Goal: Information Seeking & Learning: Learn about a topic

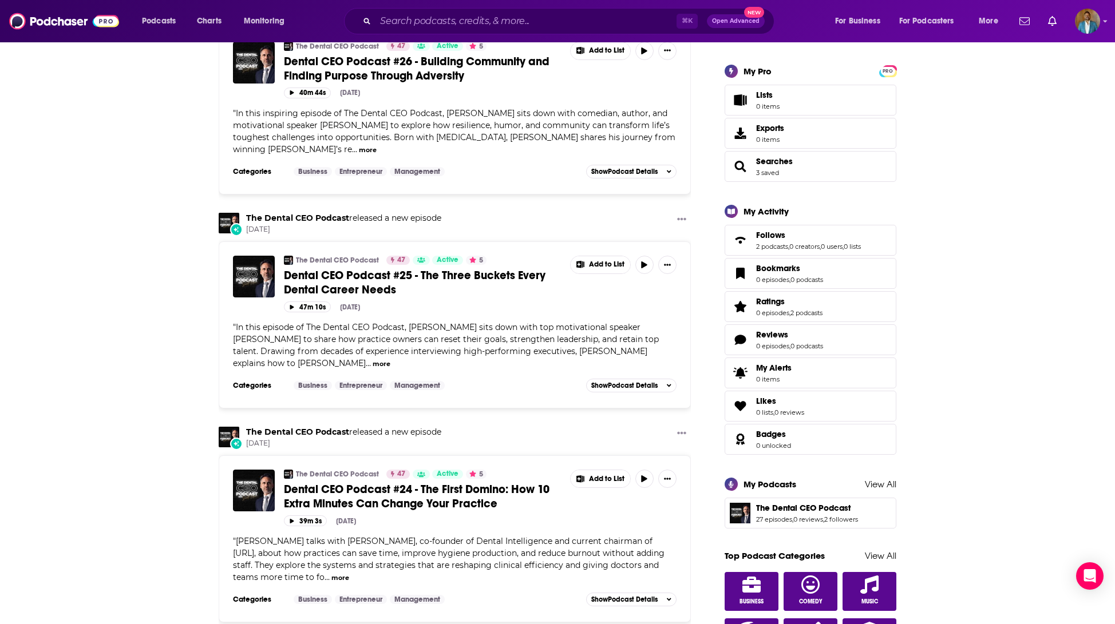
scroll to position [357, 0]
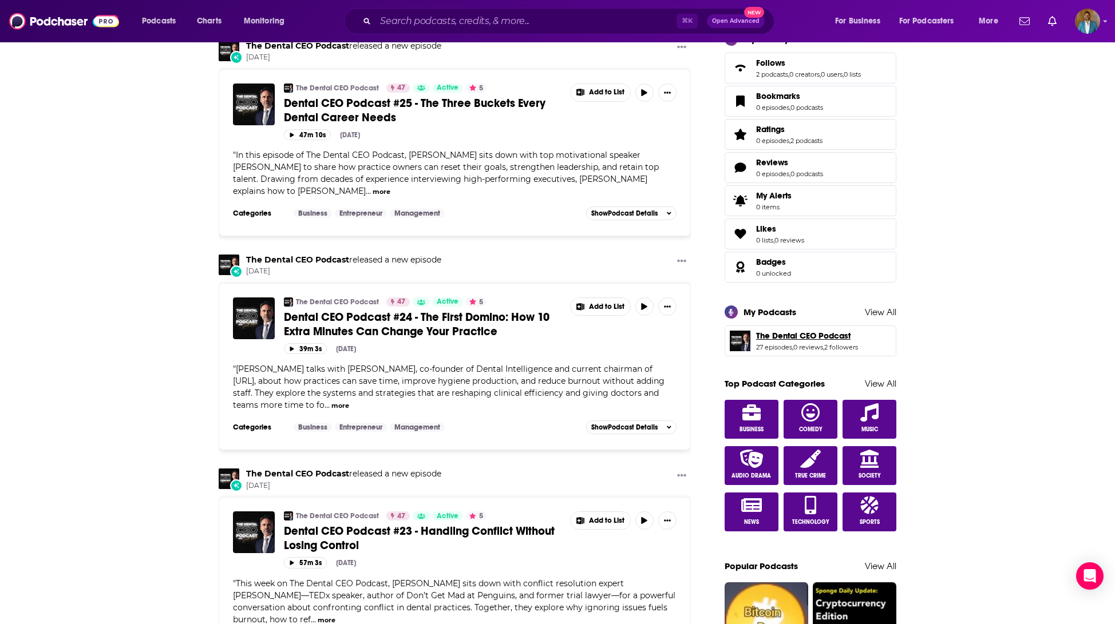
click at [812, 334] on span "The Dental CEO Podcast" at bounding box center [803, 336] width 94 height 10
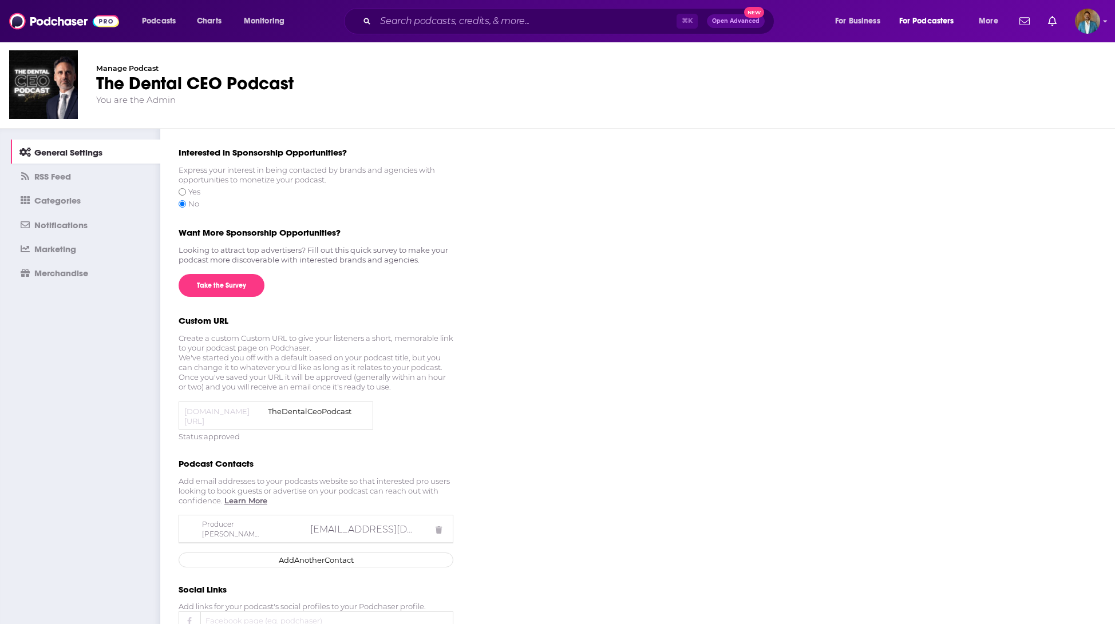
click at [68, 174] on span "RSS Feed" at bounding box center [52, 176] width 37 height 11
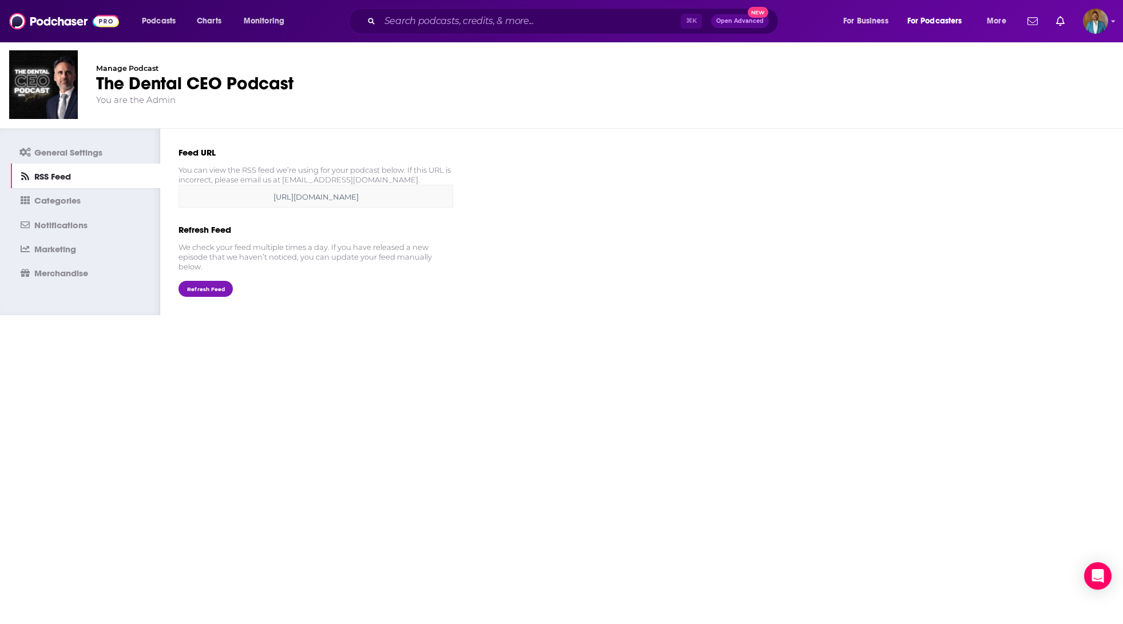
click at [71, 201] on span "Categories" at bounding box center [57, 200] width 46 height 11
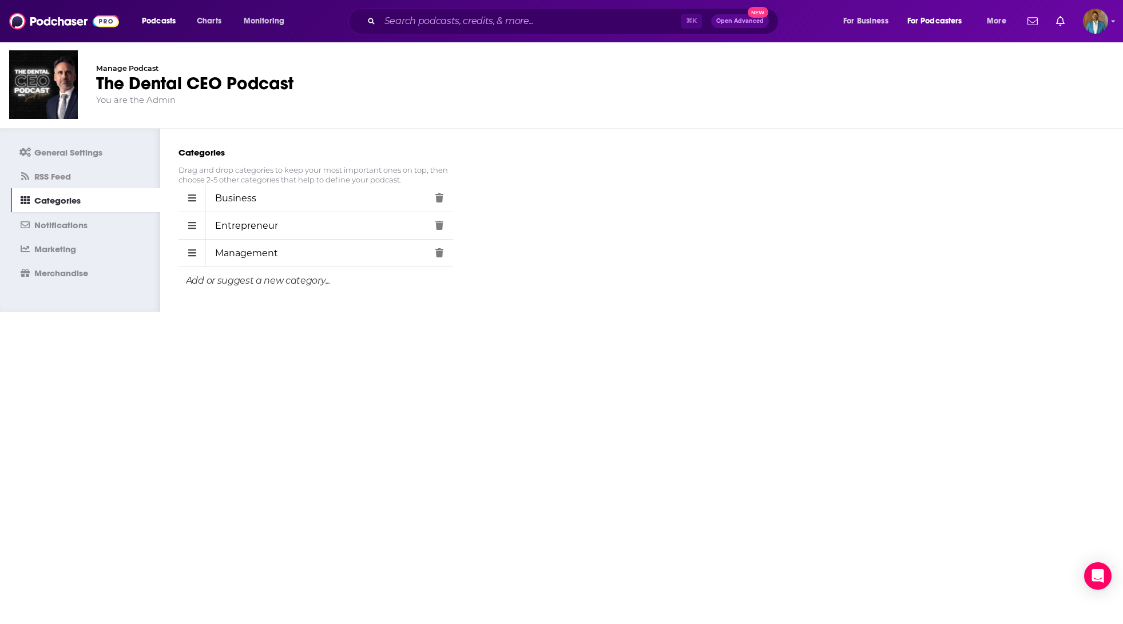
click at [81, 225] on span "Notifications" at bounding box center [60, 225] width 53 height 11
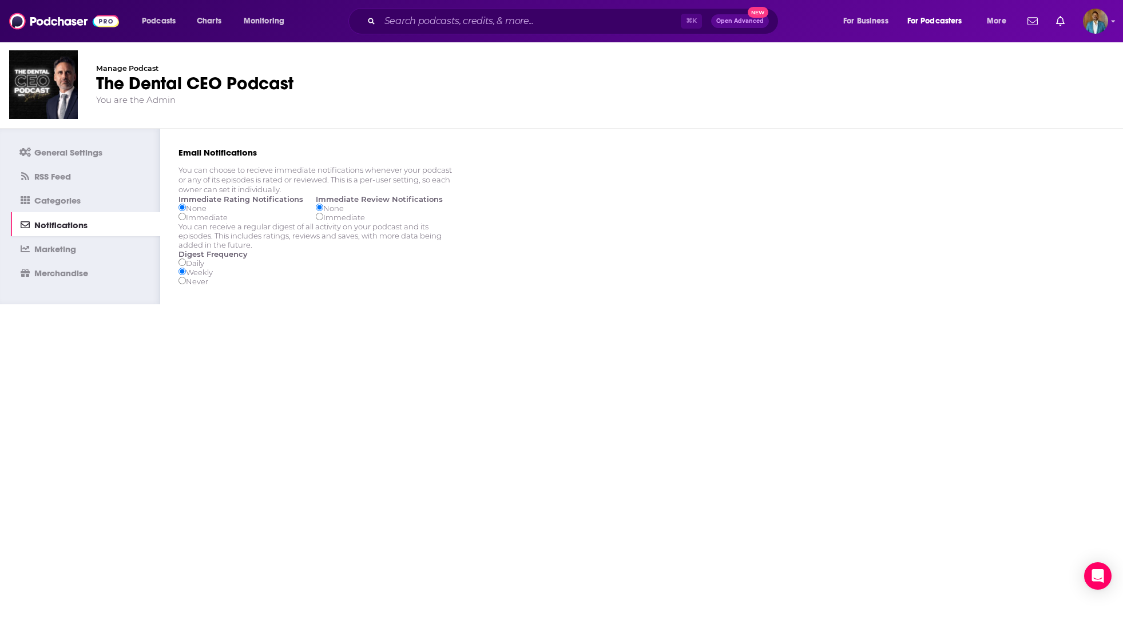
click at [83, 245] on link "Marketing" at bounding box center [85, 248] width 149 height 24
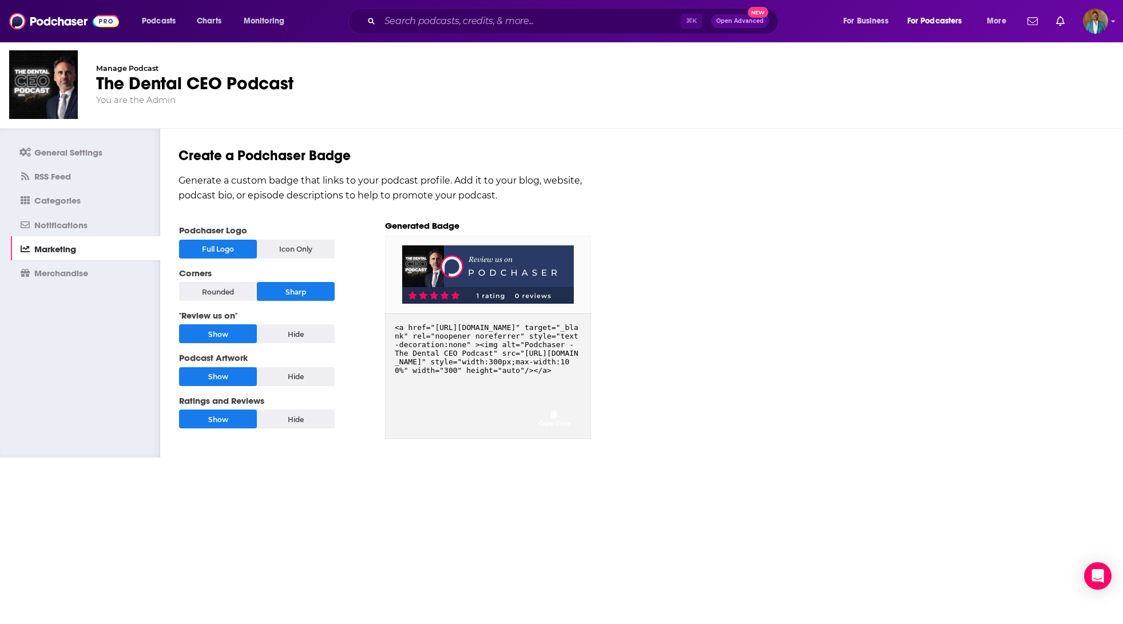
click at [80, 274] on span "Merchandise" at bounding box center [61, 273] width 54 height 11
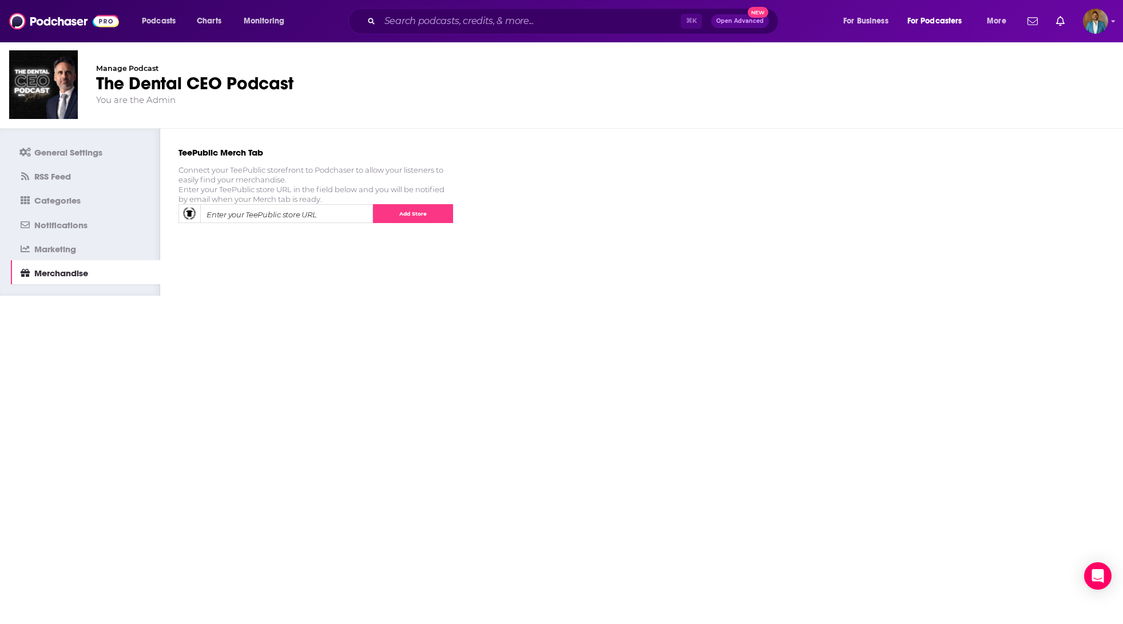
click at [72, 155] on span "General Settings" at bounding box center [68, 152] width 68 height 11
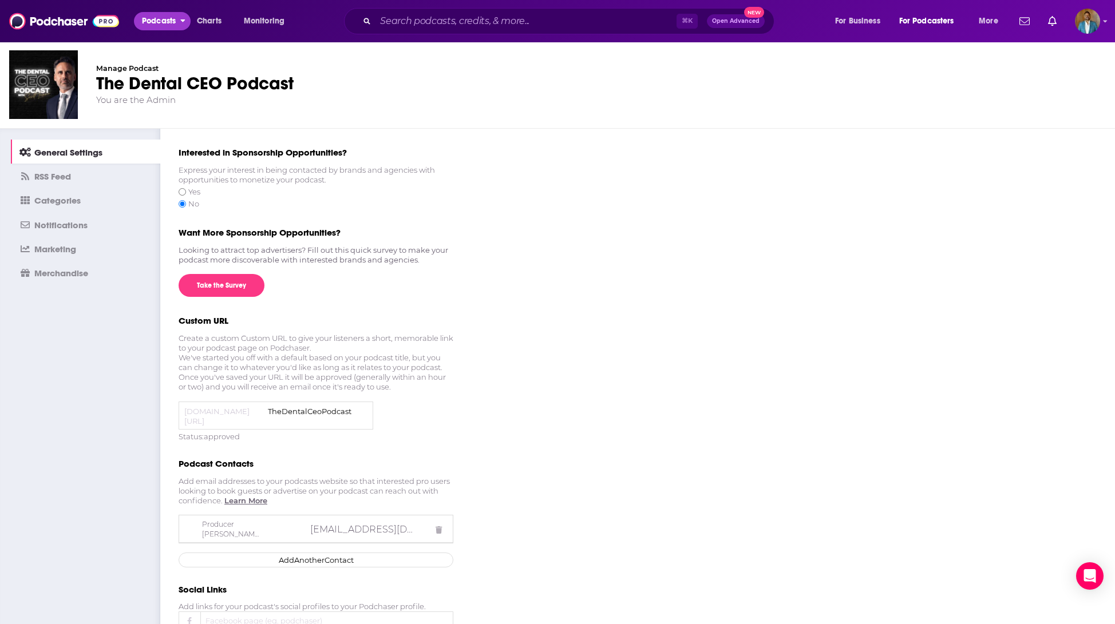
click at [161, 21] on span "Podcasts" at bounding box center [159, 21] width 34 height 16
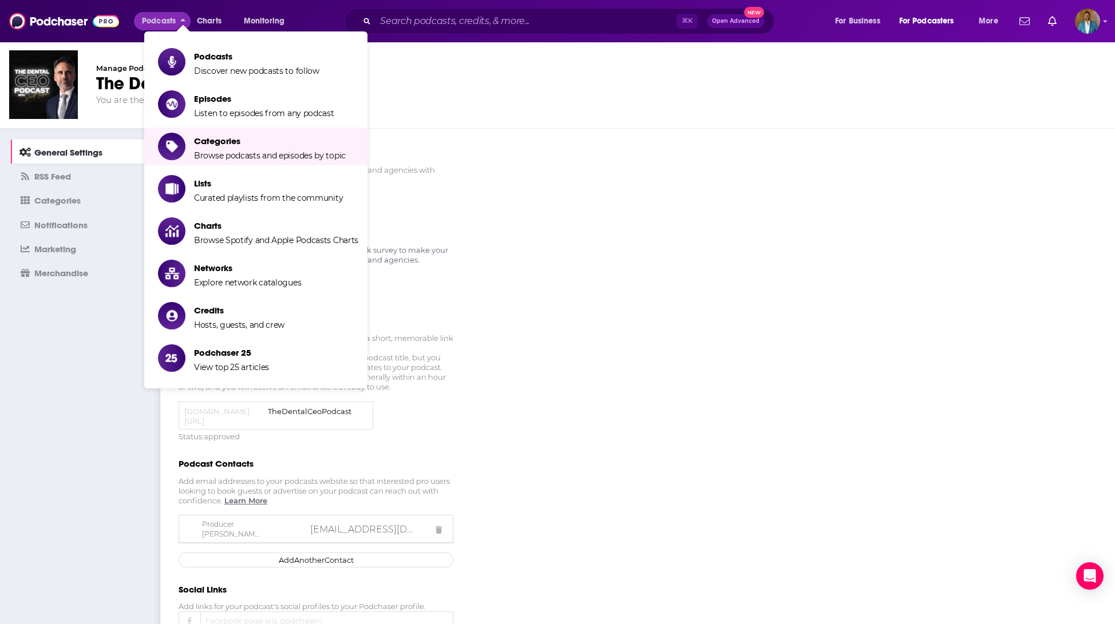
click at [661, 203] on div "General Settings RSS Feed Categories Notifications Marketing Merchandise Intere…" at bounding box center [557, 530] width 1115 height 803
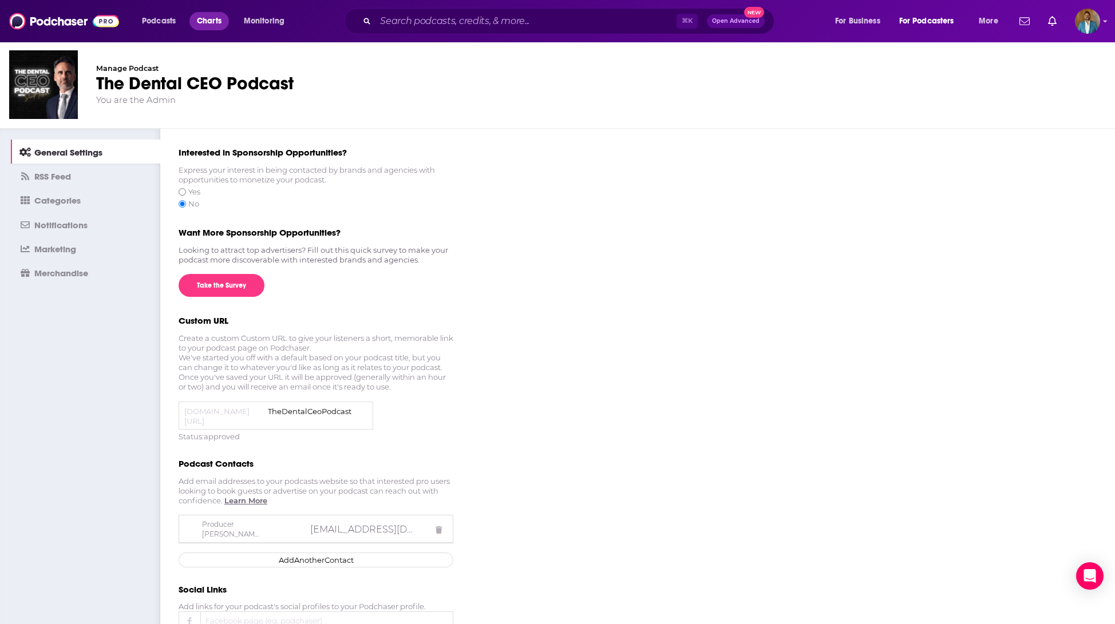
click at [211, 23] on span "Charts" at bounding box center [209, 21] width 25 height 16
click at [58, 25] on img at bounding box center [64, 21] width 110 height 22
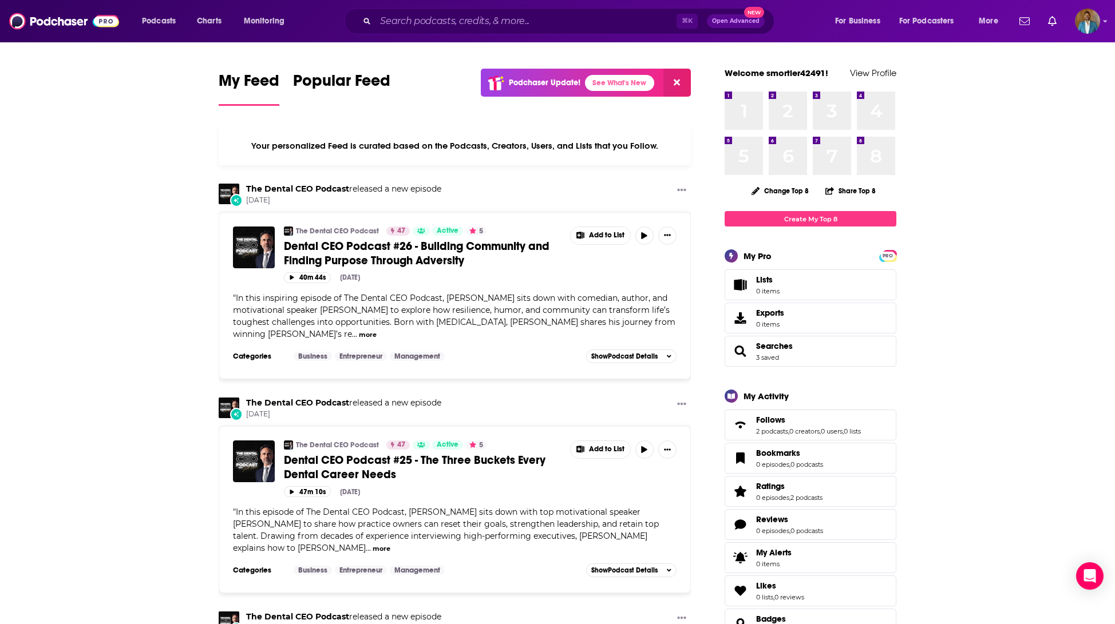
click at [349, 247] on span "Dental CEO Podcast #26 - Building Community and Finding Purpose Through Adversi…" at bounding box center [416, 253] width 265 height 29
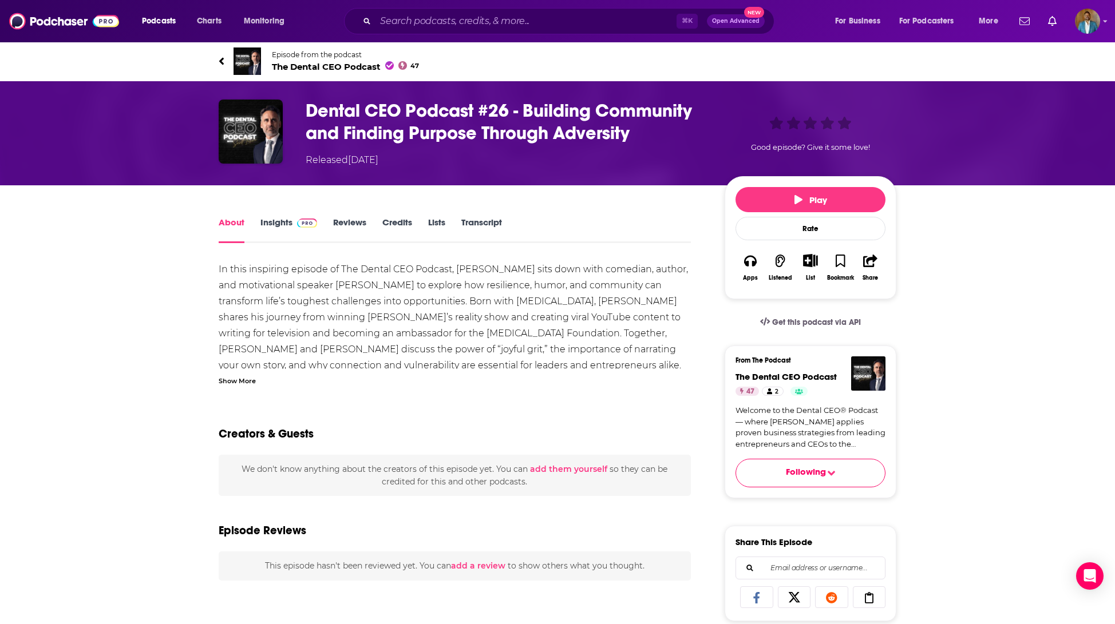
click at [282, 224] on link "Insights" at bounding box center [288, 230] width 57 height 26
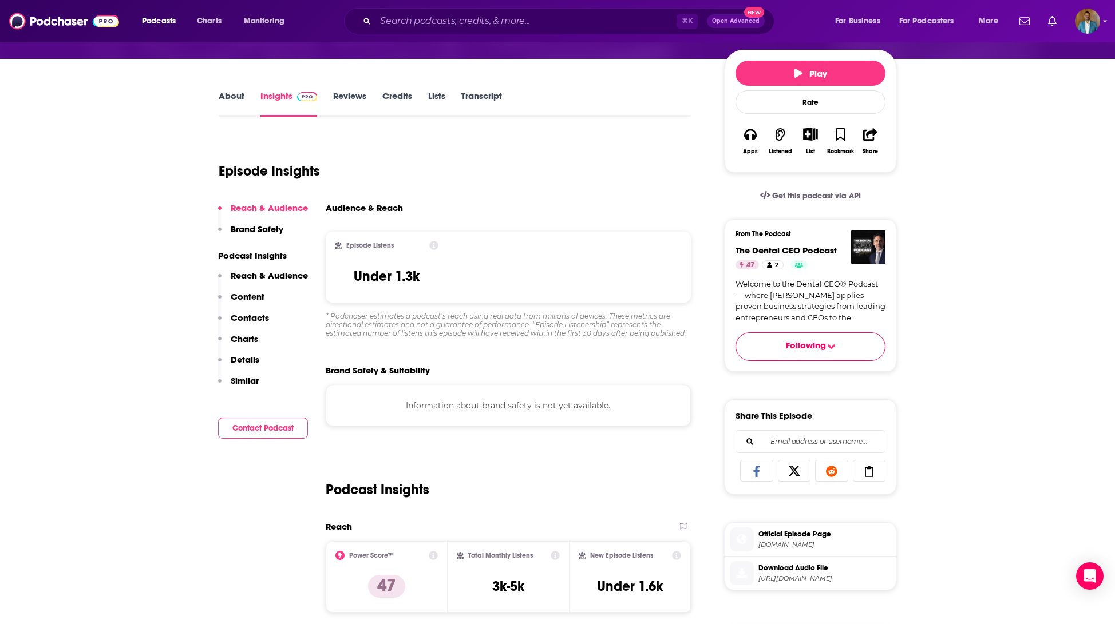
scroll to position [200, 0]
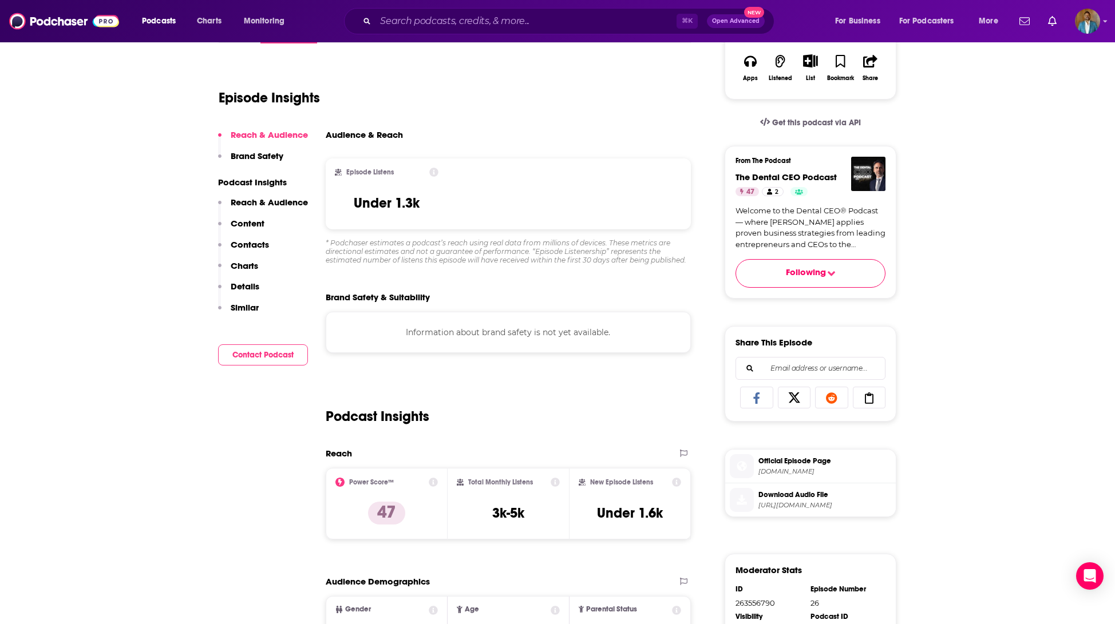
click at [261, 156] on p "Brand Safety" at bounding box center [257, 155] width 53 height 11
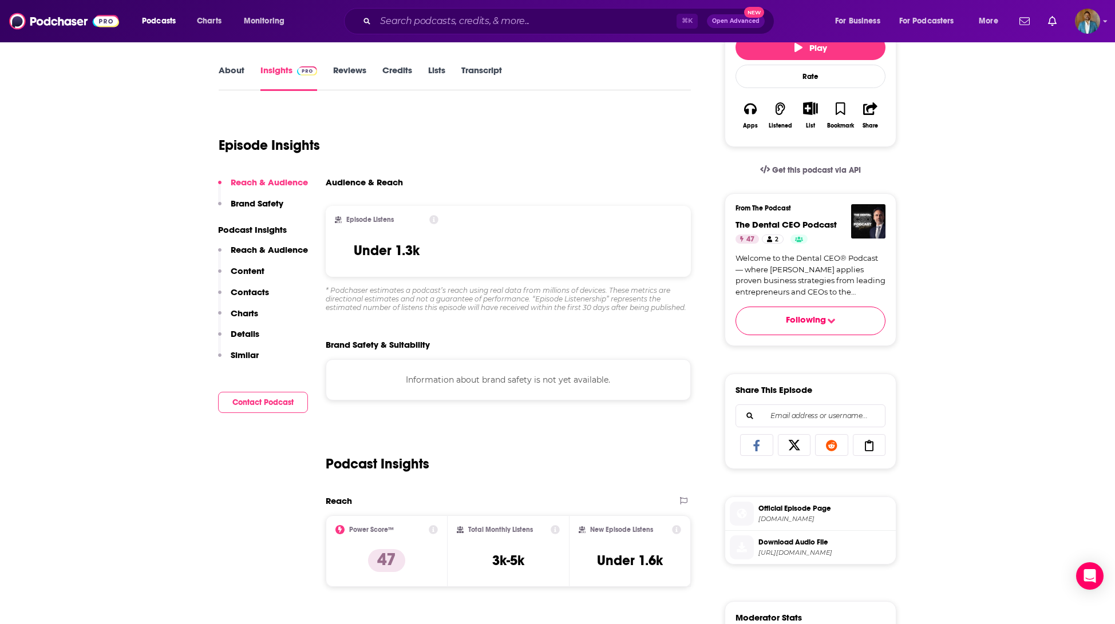
scroll to position [0, 0]
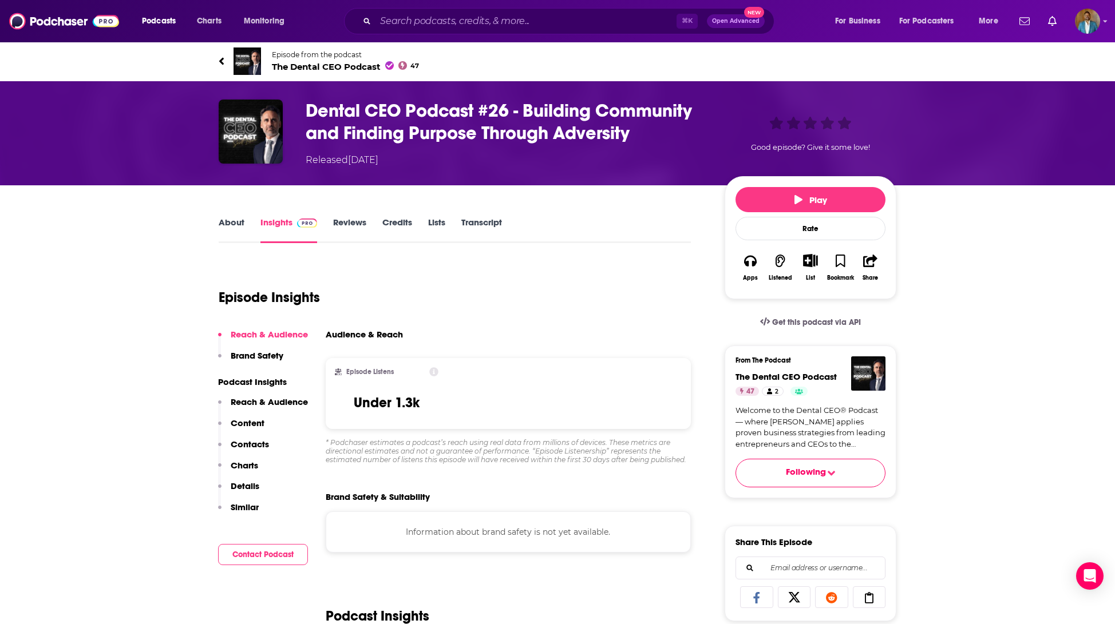
click at [297, 64] on span "The Dental CEO Podcast 47" at bounding box center [345, 66] width 147 height 11
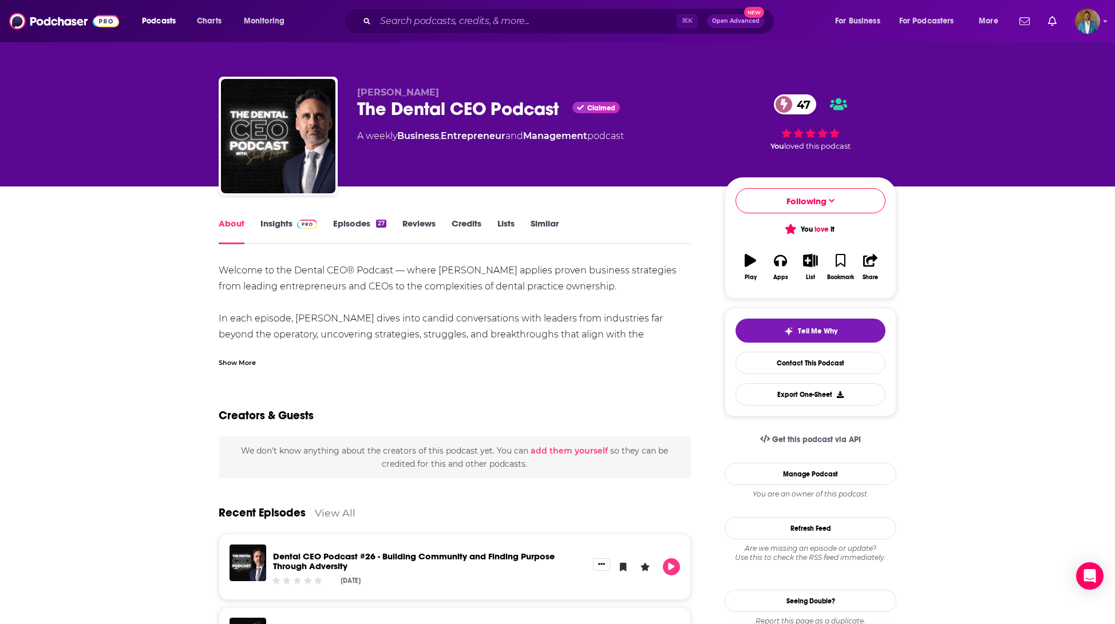
click at [285, 228] on link "Insights" at bounding box center [288, 231] width 57 height 26
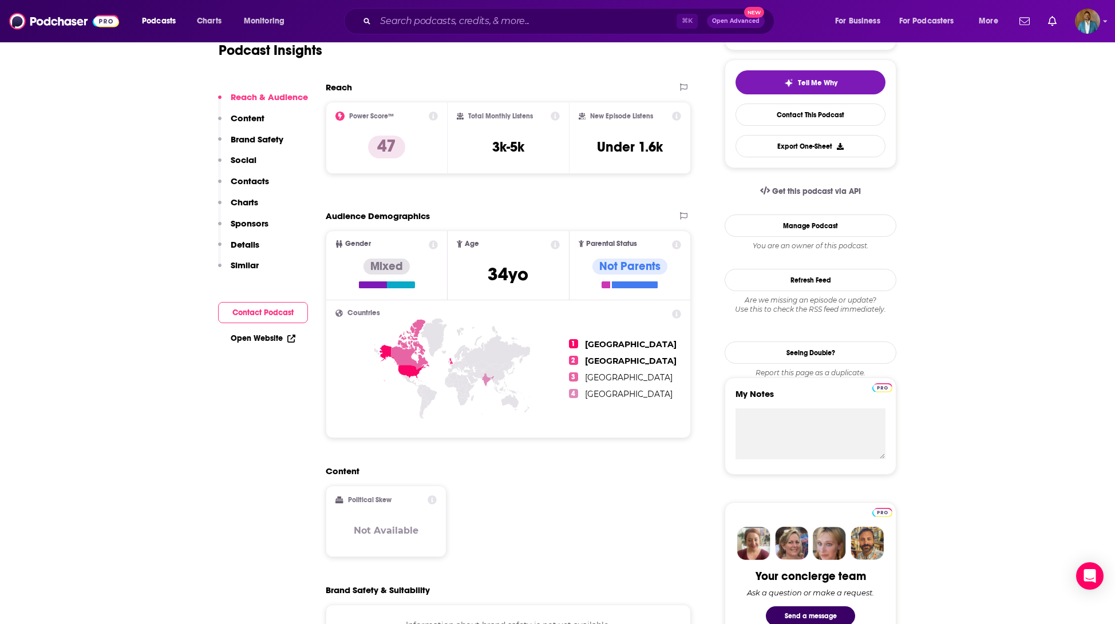
scroll to position [210, 0]
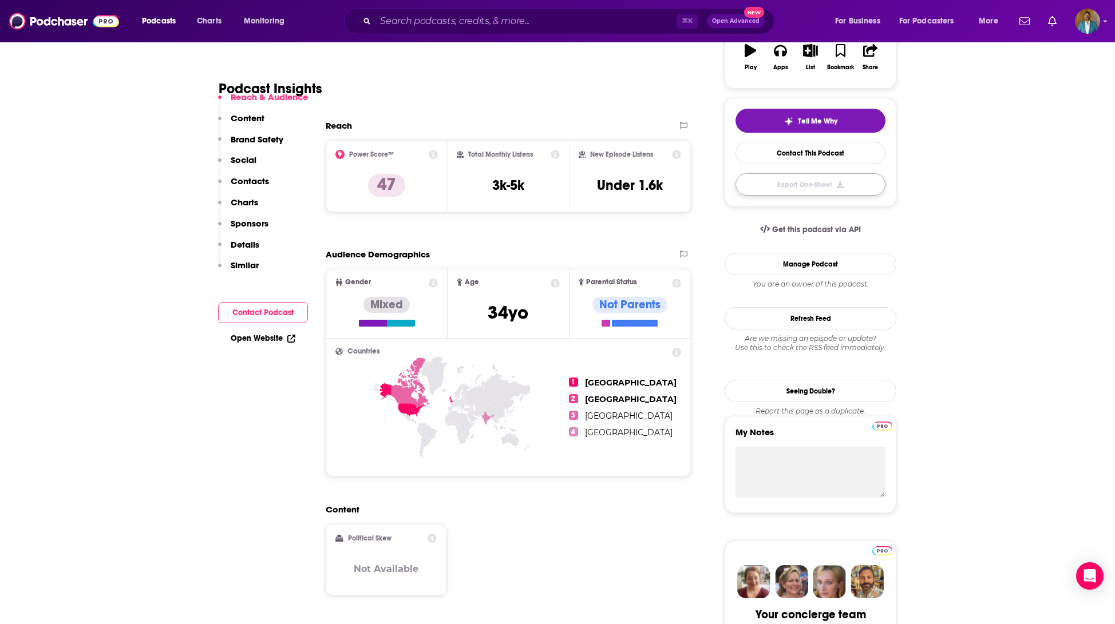
click at [820, 189] on button "Export One-Sheet" at bounding box center [810, 184] width 150 height 22
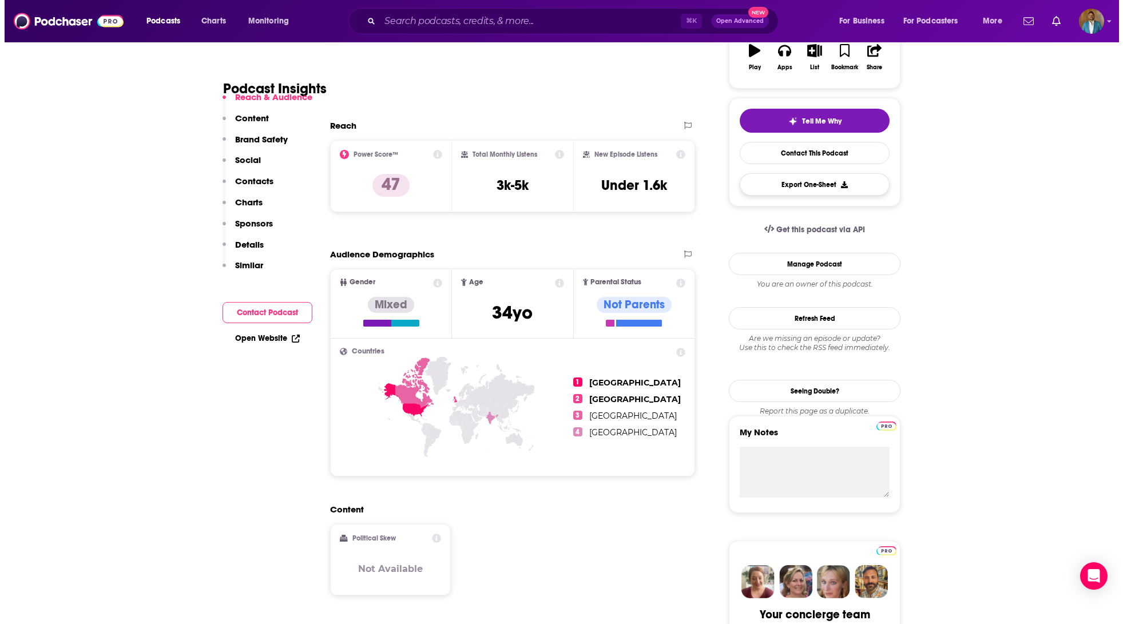
scroll to position [0, 0]
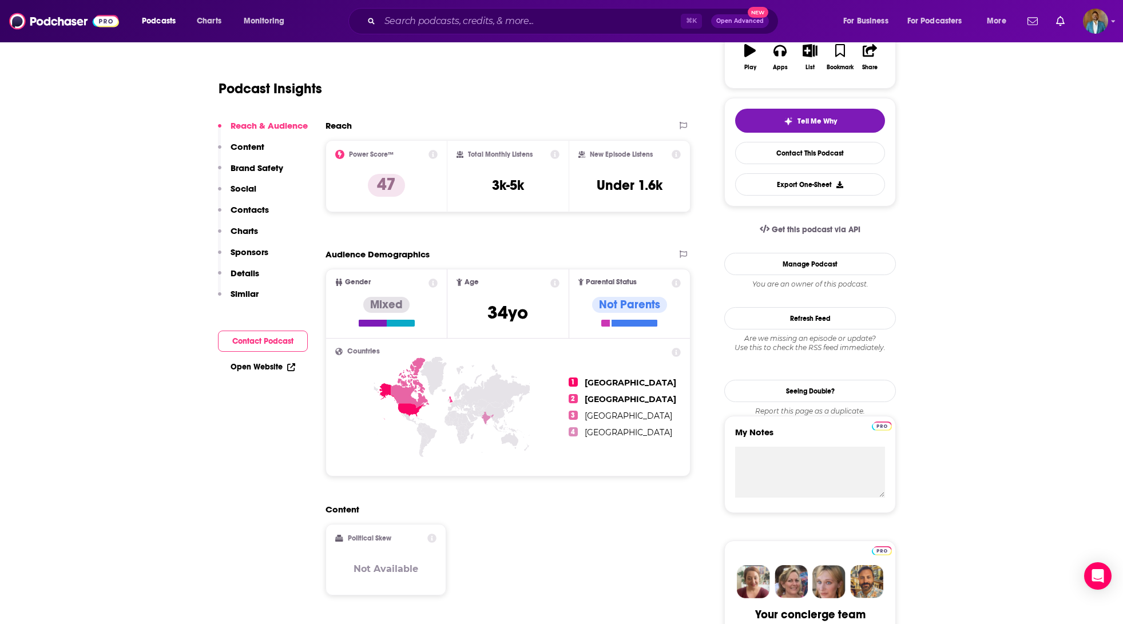
click at [410, 178] on div "Download Started You have 97 out of 100 podcast insight downloads left. The PDF…" at bounding box center [561, 312] width 1123 height 624
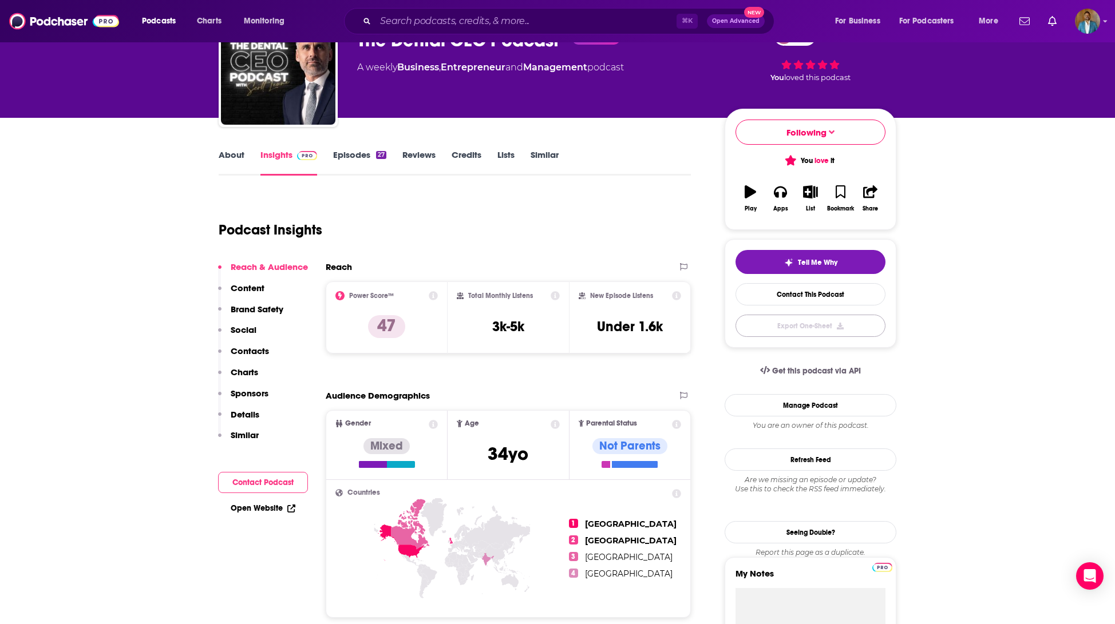
scroll to position [67, 0]
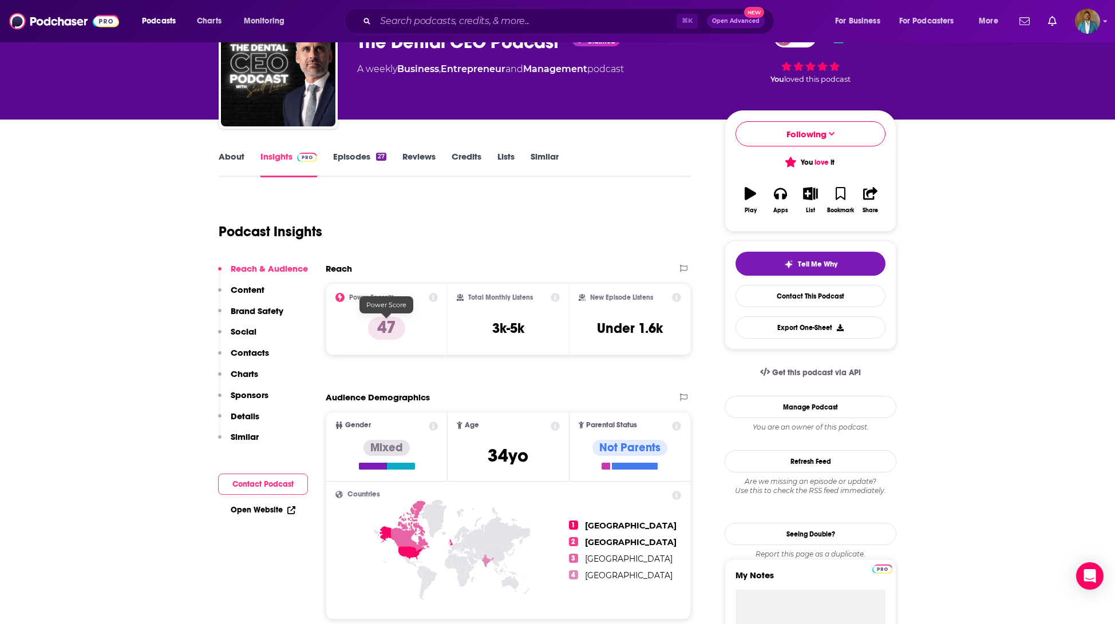
click at [377, 320] on p "47" at bounding box center [386, 328] width 37 height 23
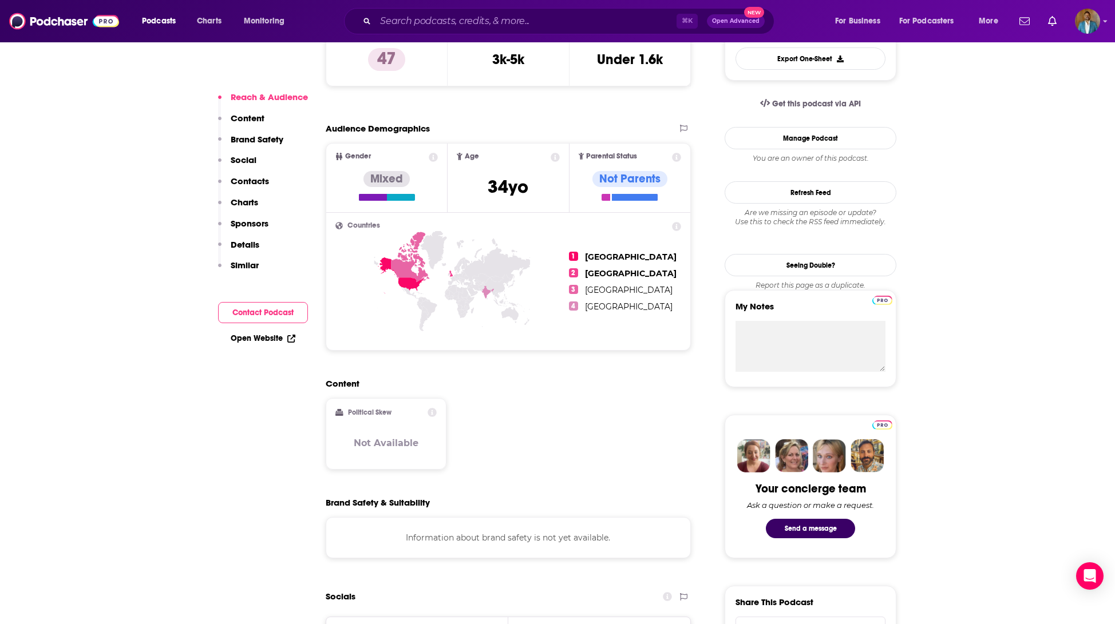
scroll to position [324, 0]
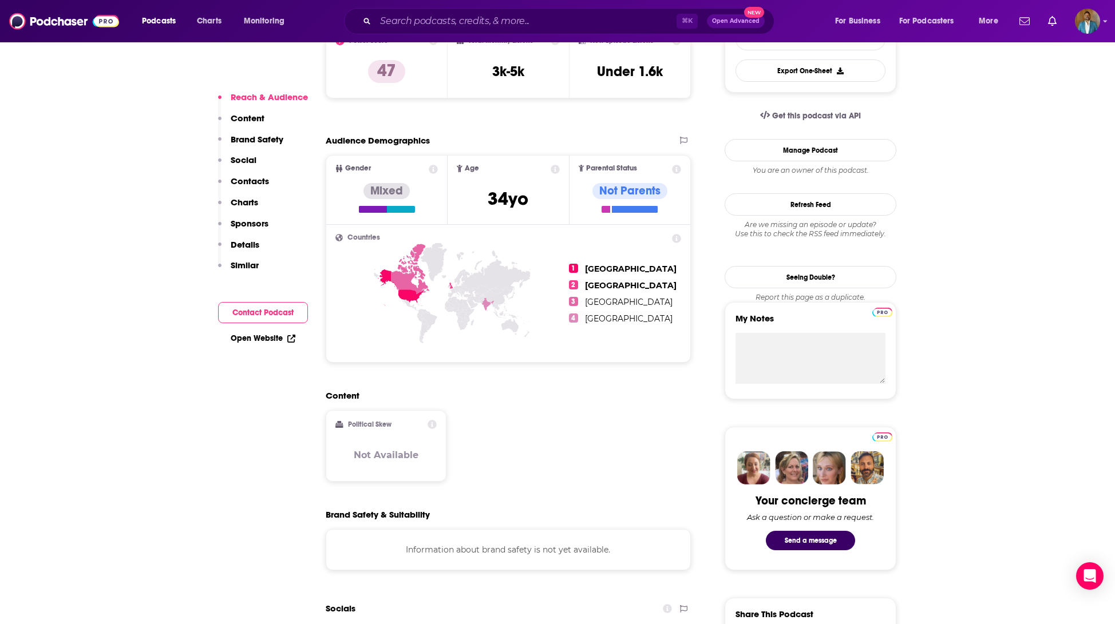
click at [419, 283] on icon at bounding box center [410, 269] width 38 height 50
click at [675, 238] on icon at bounding box center [676, 238] width 9 height 9
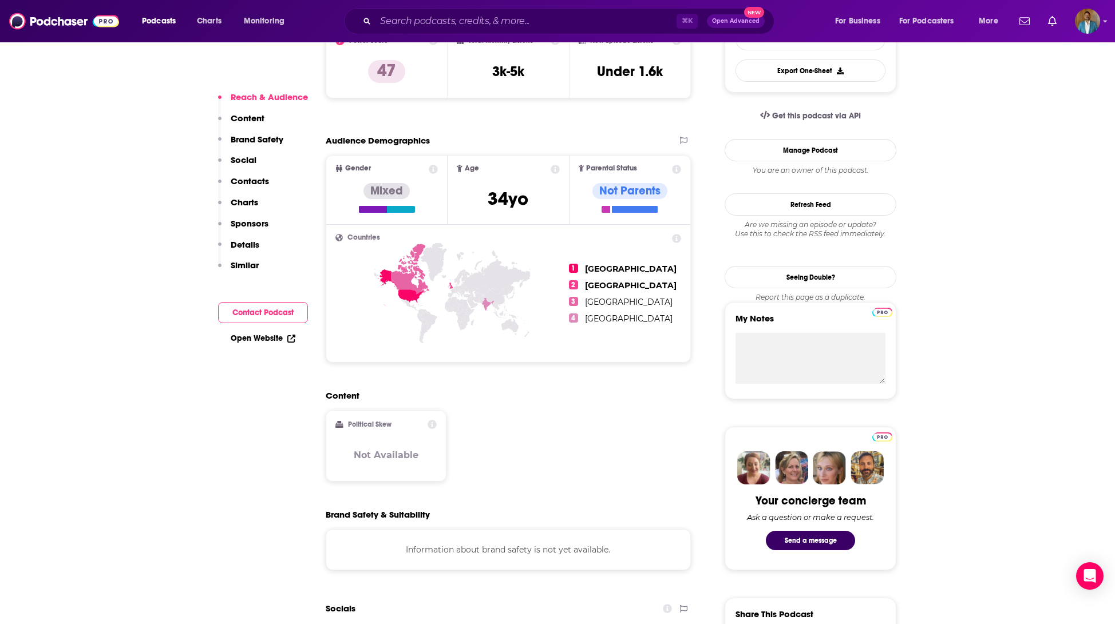
click at [256, 118] on p "Content" at bounding box center [248, 118] width 34 height 11
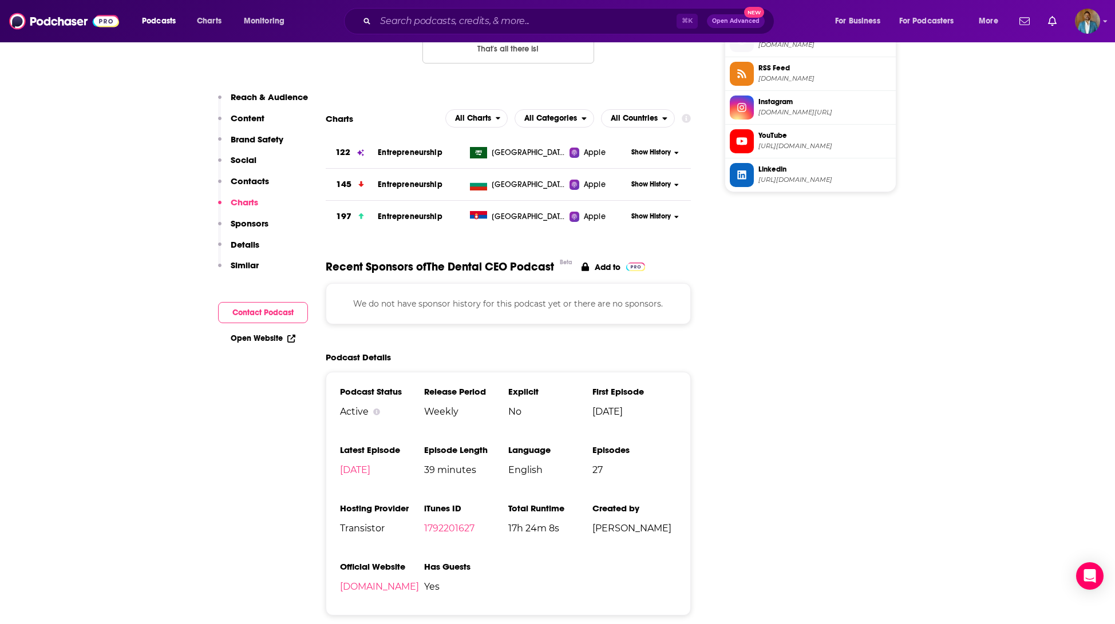
scroll to position [1214, 0]
click at [657, 118] on span "All Countries" at bounding box center [633, 119] width 47 height 8
click at [564, 122] on span "All Categories" at bounding box center [550, 119] width 53 height 8
click at [554, 140] on span "All Categories" at bounding box center [569, 139] width 97 height 7
click at [554, 116] on span "All Categories" at bounding box center [550, 119] width 53 height 8
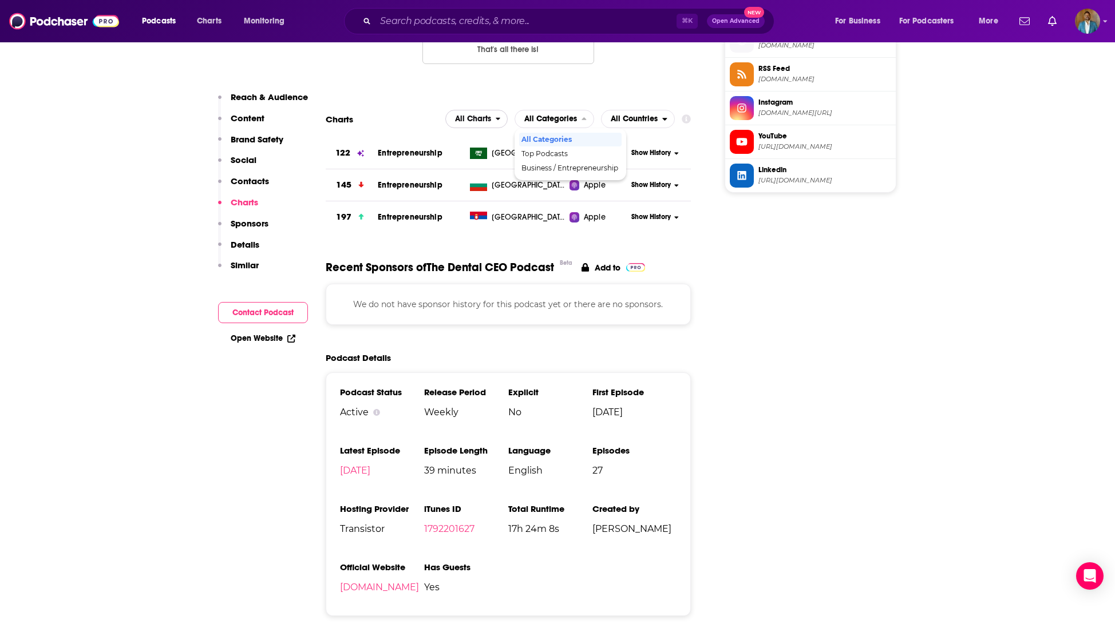
click at [489, 120] on span "All Charts" at bounding box center [473, 119] width 36 height 8
click at [470, 141] on span "All Charts" at bounding box center [476, 139] width 49 height 7
click at [478, 118] on span "All Charts" at bounding box center [473, 119] width 36 height 8
click at [480, 156] on span "Apple Charts" at bounding box center [476, 153] width 49 height 7
click at [482, 119] on span "Apple Charts" at bounding box center [466, 119] width 49 height 8
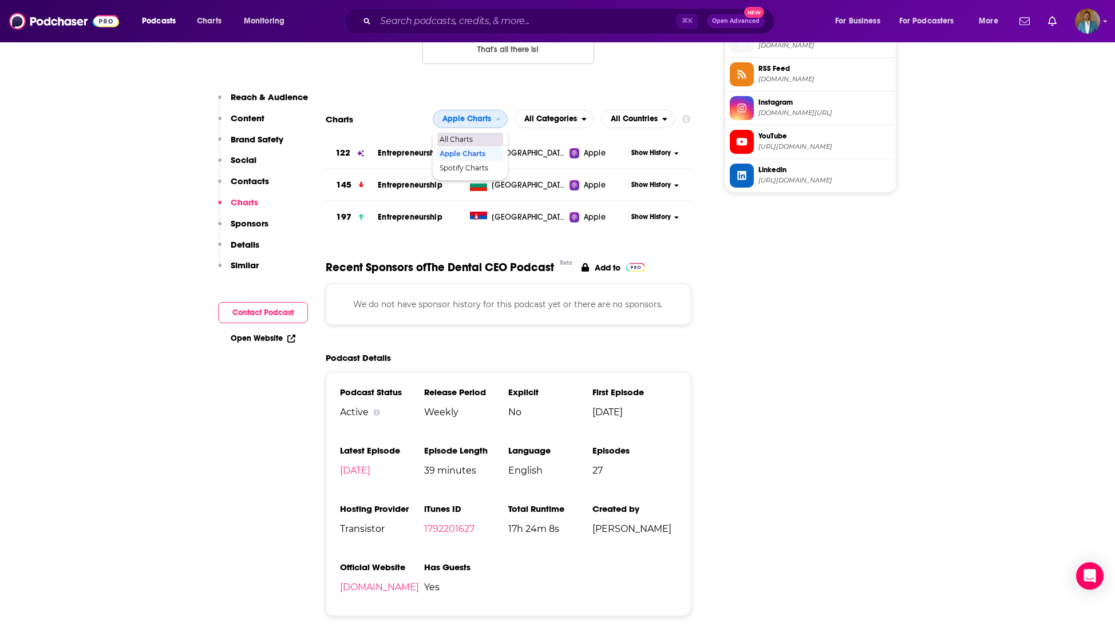
click at [471, 139] on span "All Charts" at bounding box center [469, 139] width 61 height 7
click at [560, 122] on span "All Categories" at bounding box center [550, 119] width 53 height 8
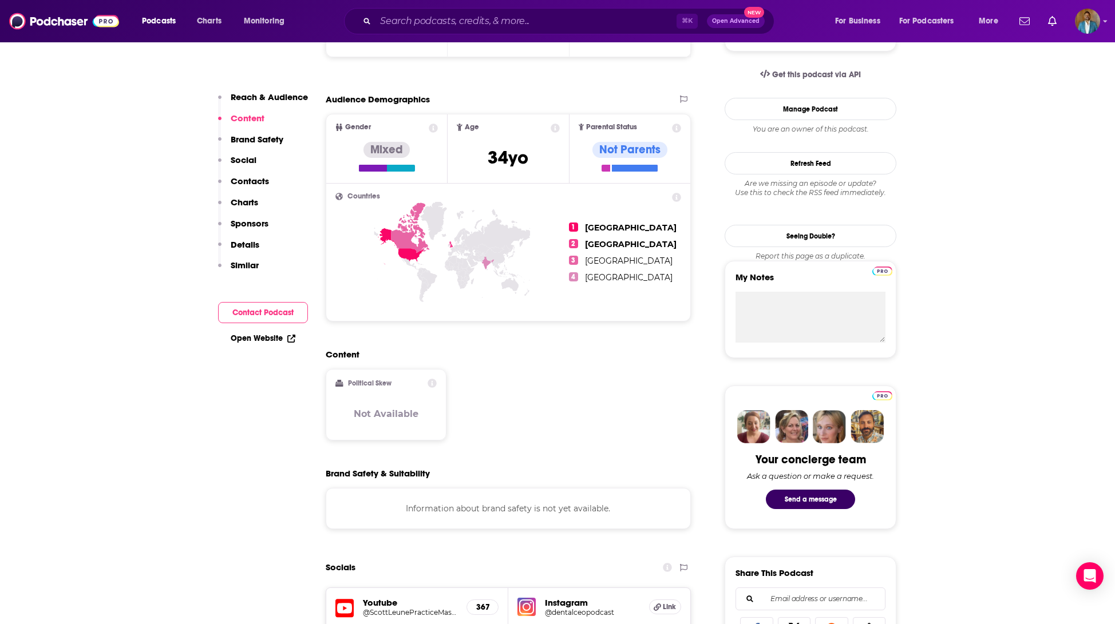
scroll to position [365, 0]
click at [447, 193] on h2 "Countries" at bounding box center [508, 196] width 346 height 7
click at [365, 196] on span "Countries" at bounding box center [363, 196] width 33 height 7
click at [686, 199] on div "Countries 1 [GEOGRAPHIC_DATA] 2 [GEOGRAPHIC_DATA] 3 [GEOGRAPHIC_DATA] 4 [GEOGRA…" at bounding box center [508, 252] width 364 height 137
click at [679, 197] on icon at bounding box center [676, 197] width 9 height 9
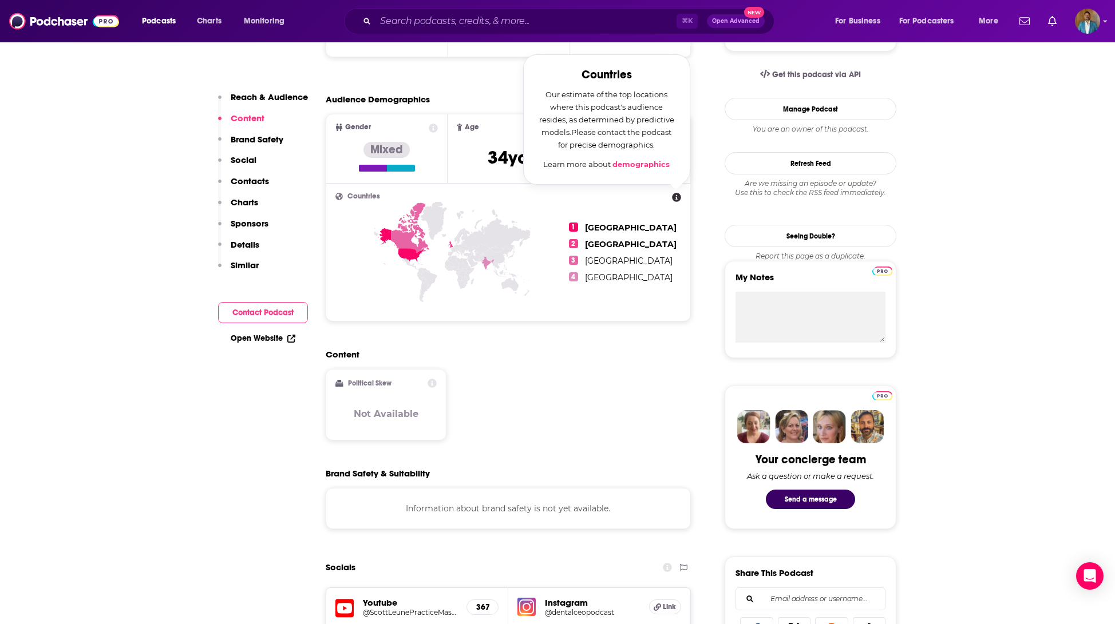
click at [649, 164] on link "demographics" at bounding box center [640, 164] width 57 height 9
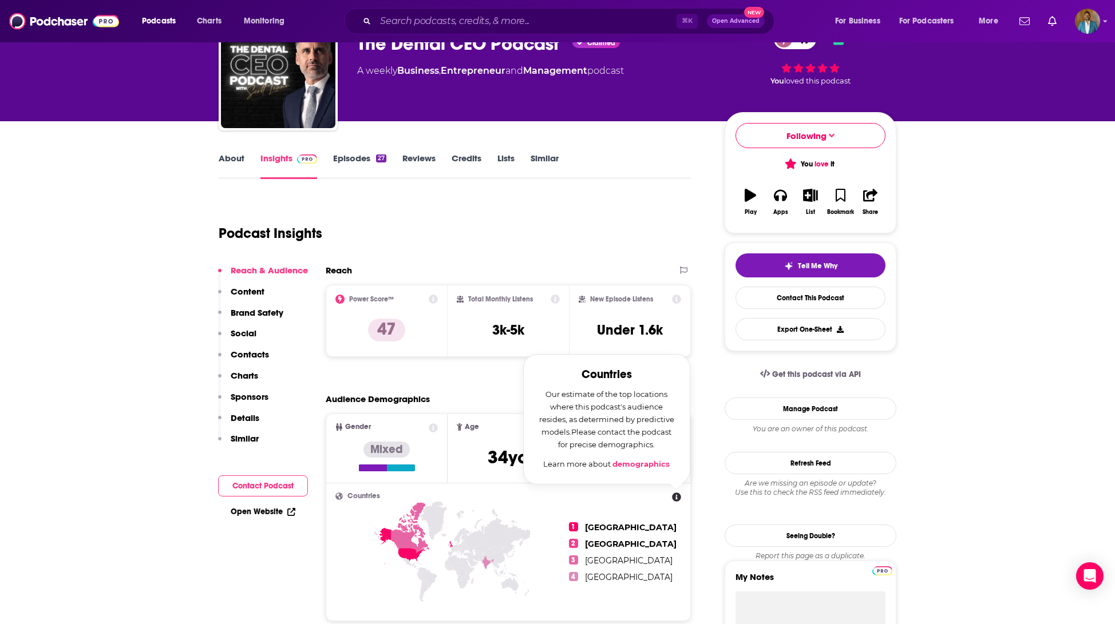
scroll to position [69, 0]
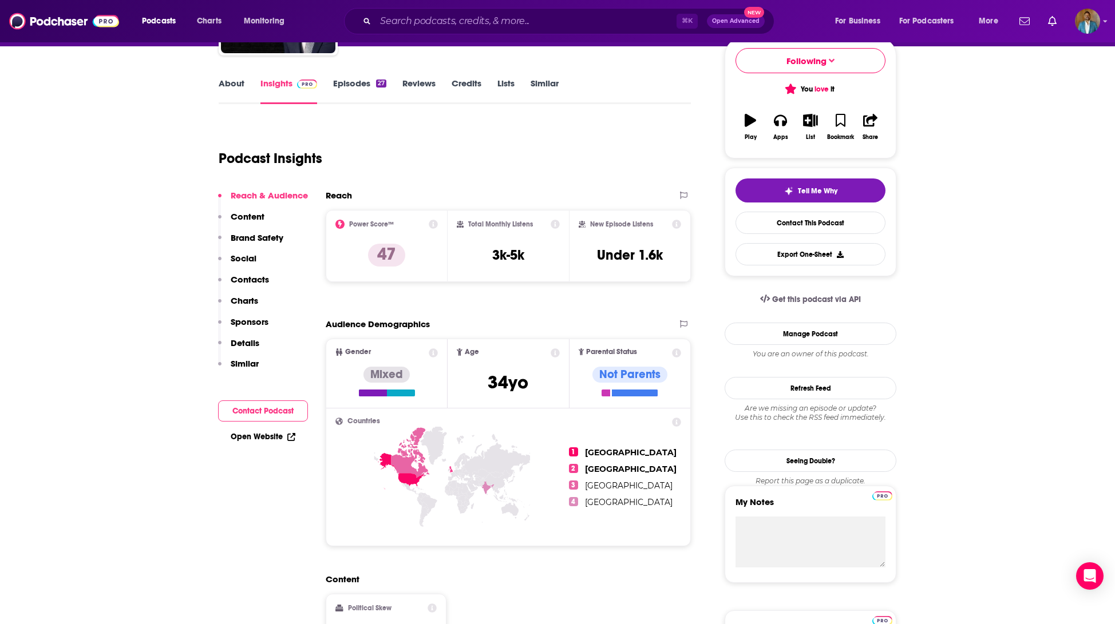
scroll to position [152, 0]
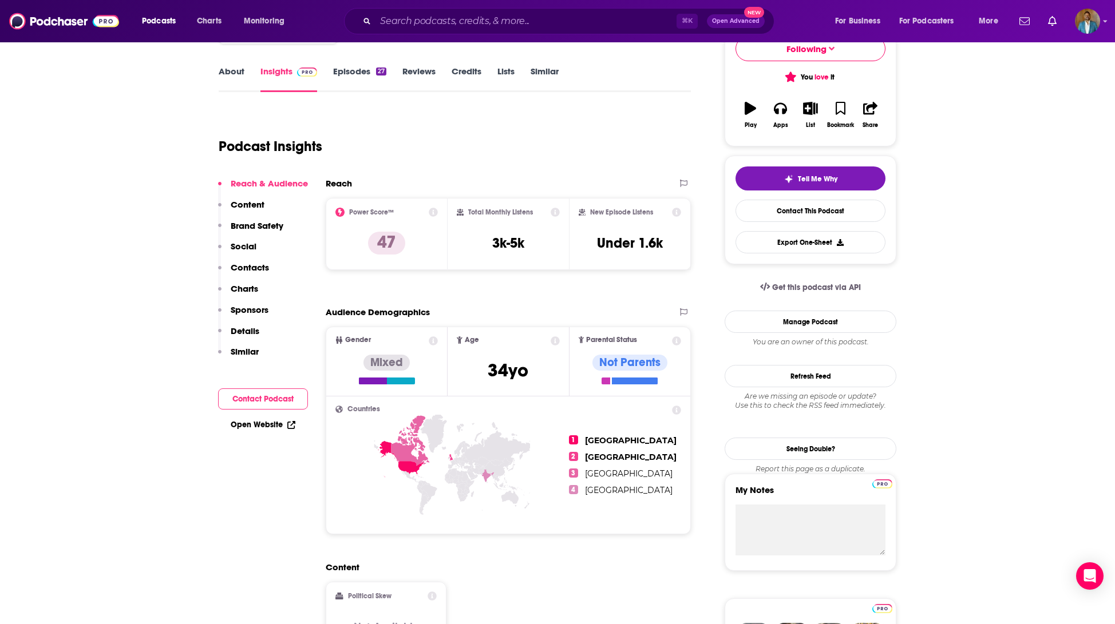
click at [263, 200] on p "Content" at bounding box center [248, 204] width 34 height 11
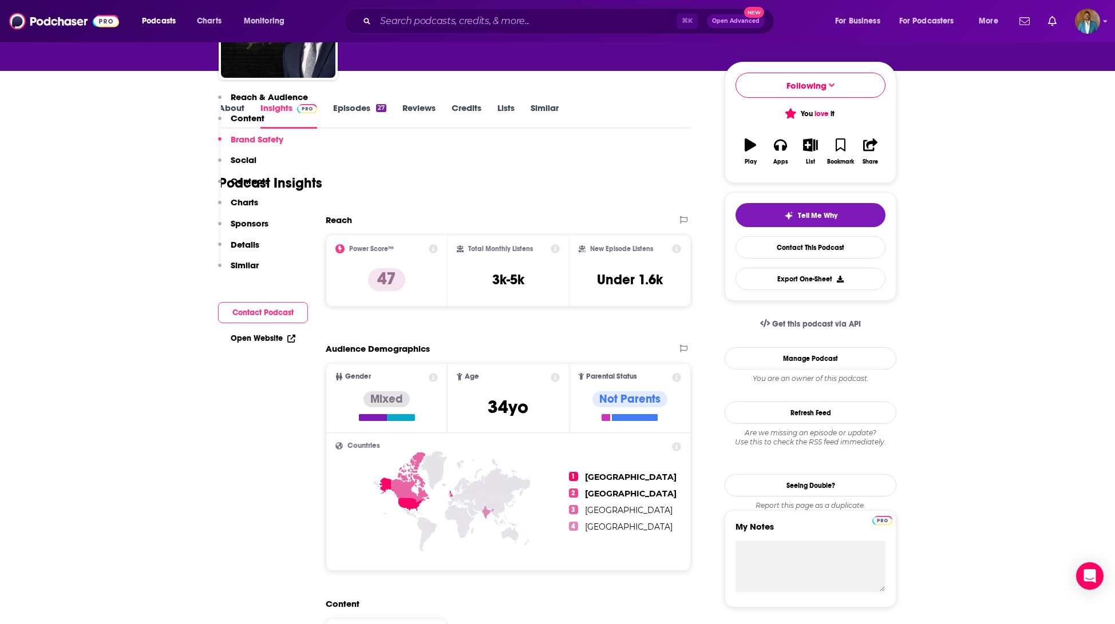
scroll to position [0, 0]
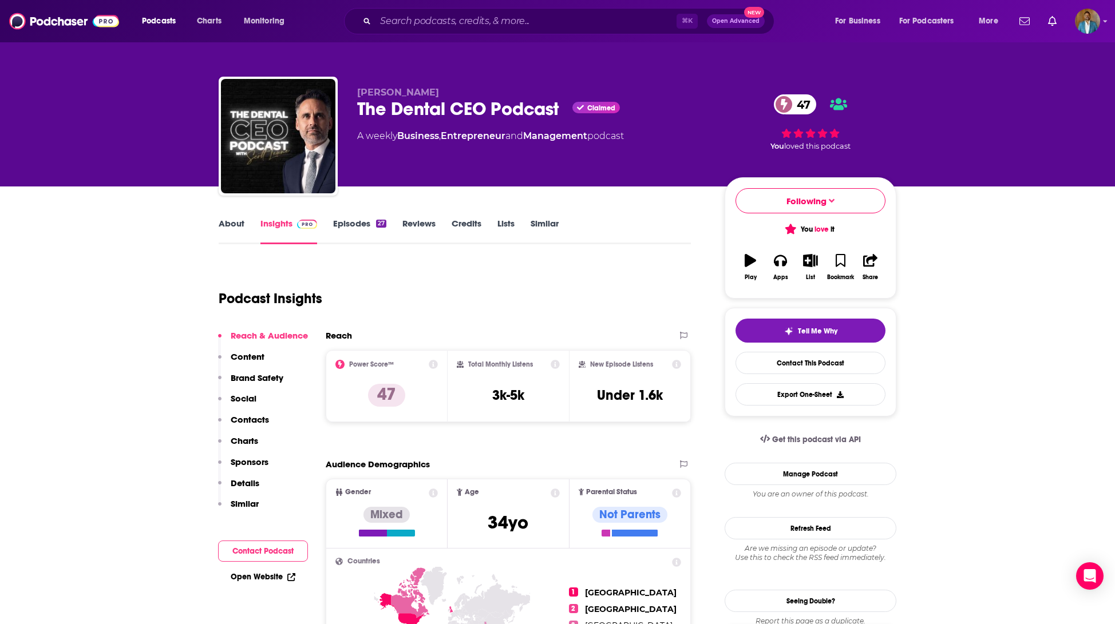
click at [354, 225] on link "Episodes 27" at bounding box center [359, 231] width 53 height 26
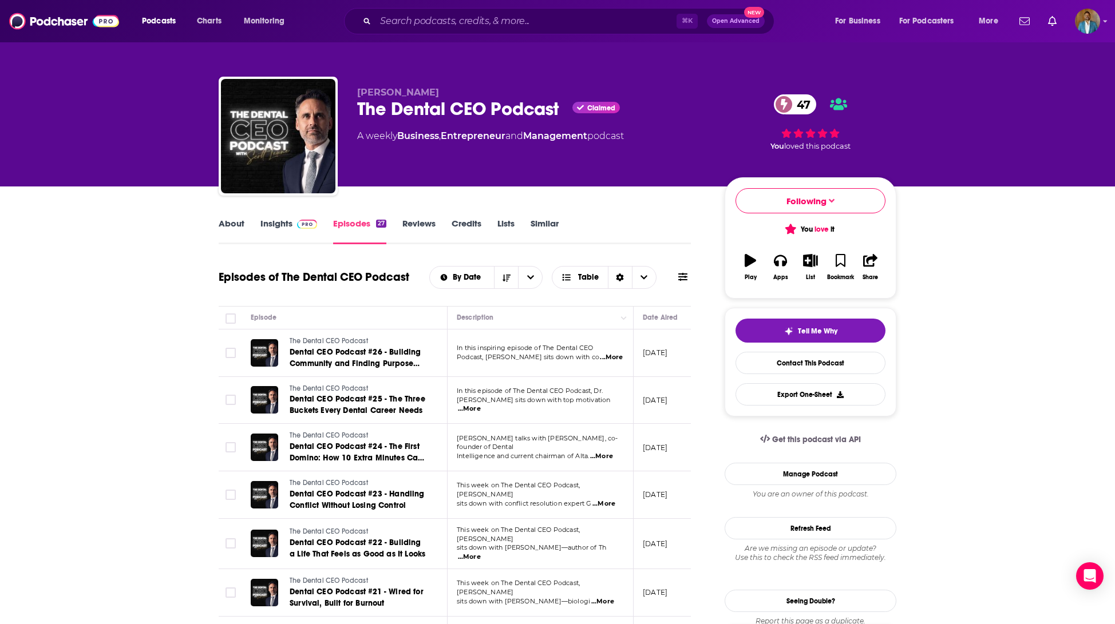
click at [429, 228] on link "Reviews" at bounding box center [418, 231] width 33 height 26
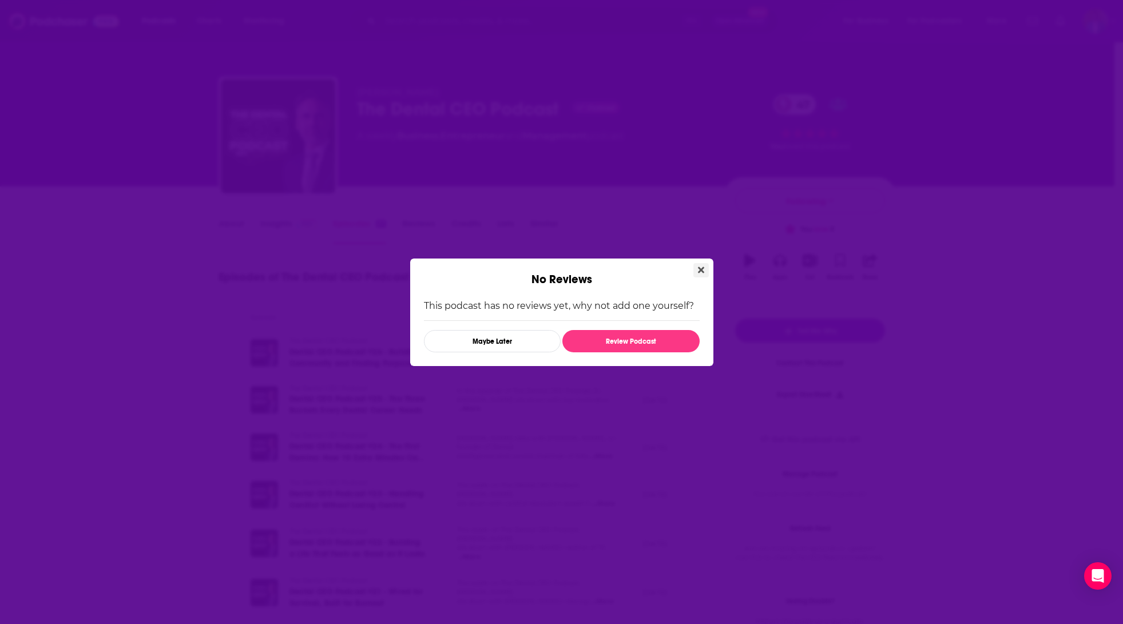
click at [705, 271] on button "Close" at bounding box center [700, 270] width 15 height 14
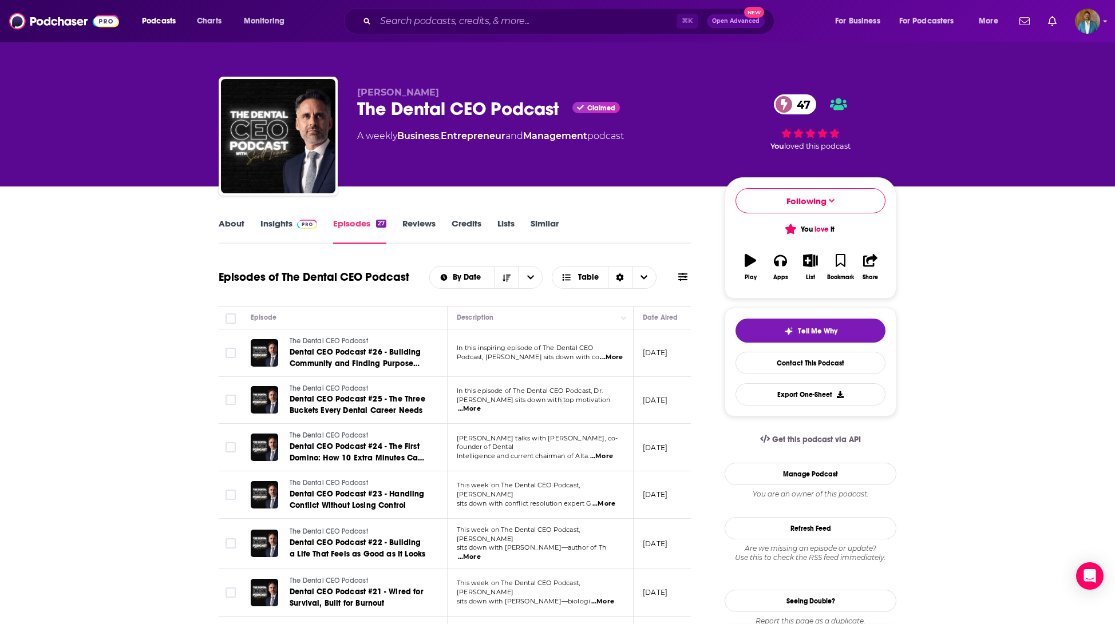
click at [476, 227] on link "Credits" at bounding box center [466, 231] width 30 height 26
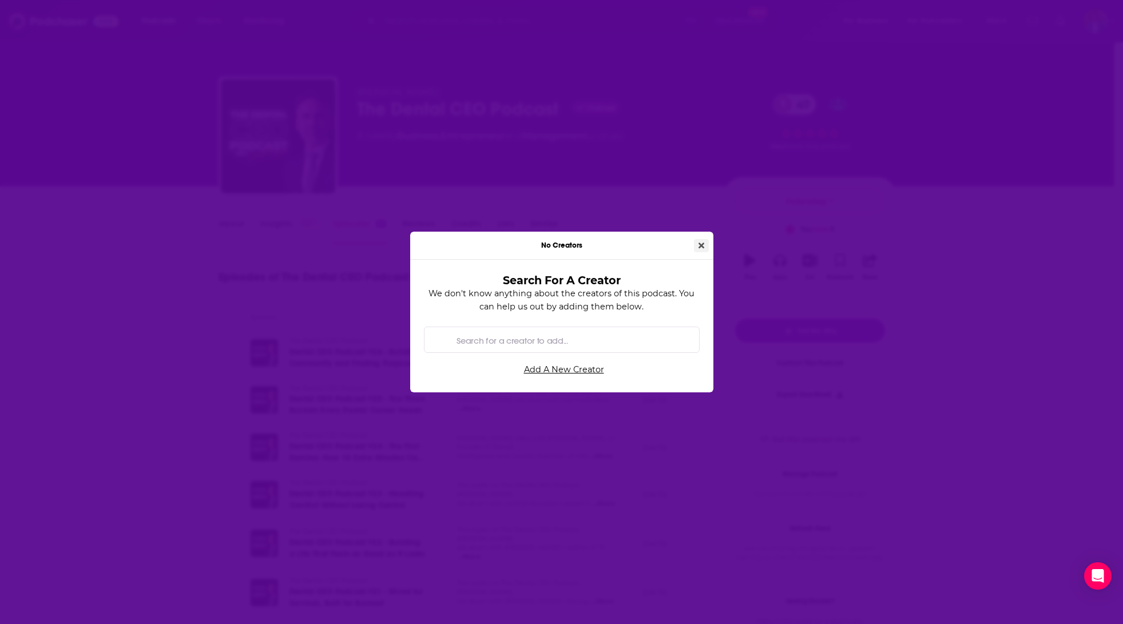
click at [702, 249] on button "Close" at bounding box center [701, 245] width 15 height 13
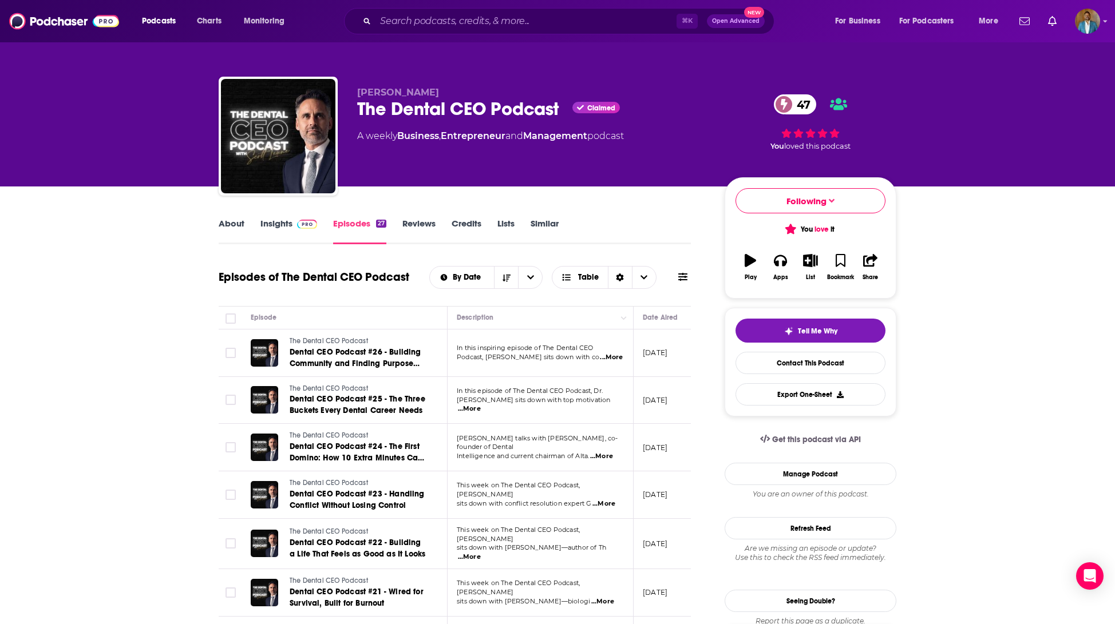
click at [508, 226] on link "Lists" at bounding box center [505, 231] width 17 height 26
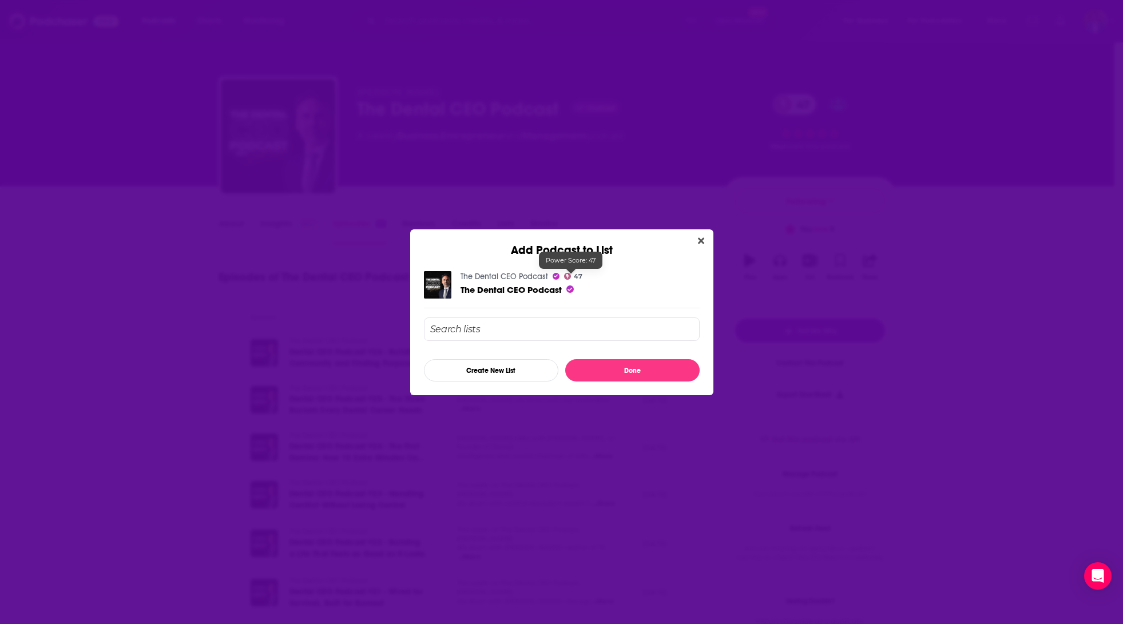
click at [568, 276] on icon "Add Podcast to List" at bounding box center [567, 276] width 7 height 7
click at [702, 237] on icon "Close" at bounding box center [701, 240] width 6 height 9
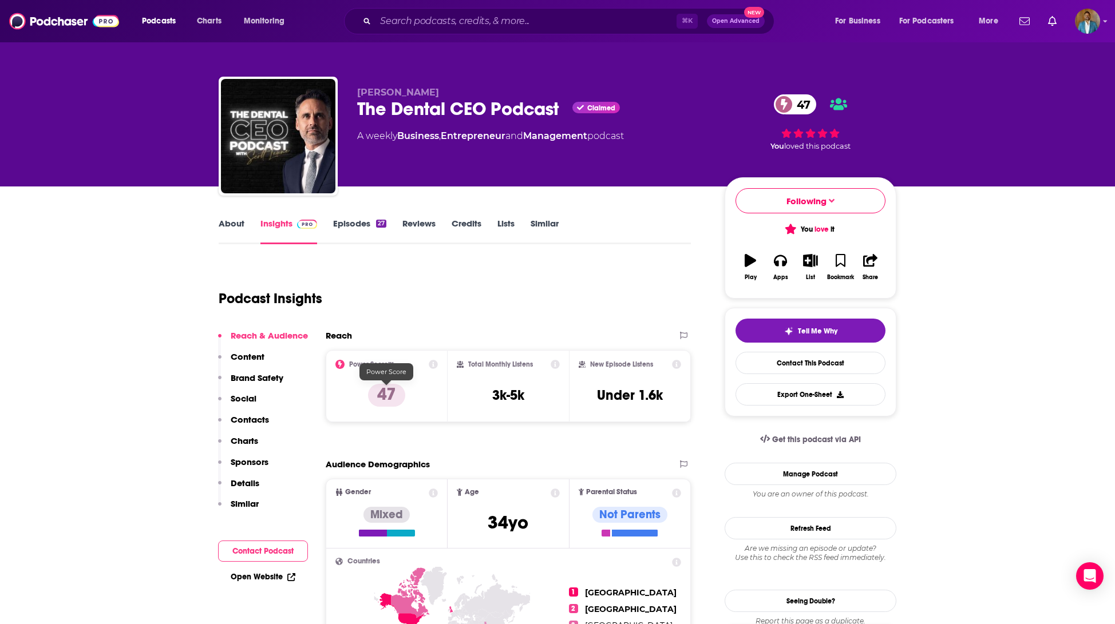
click at [398, 390] on p "47" at bounding box center [386, 395] width 37 height 23
click at [433, 364] on icon at bounding box center [433, 364] width 9 height 9
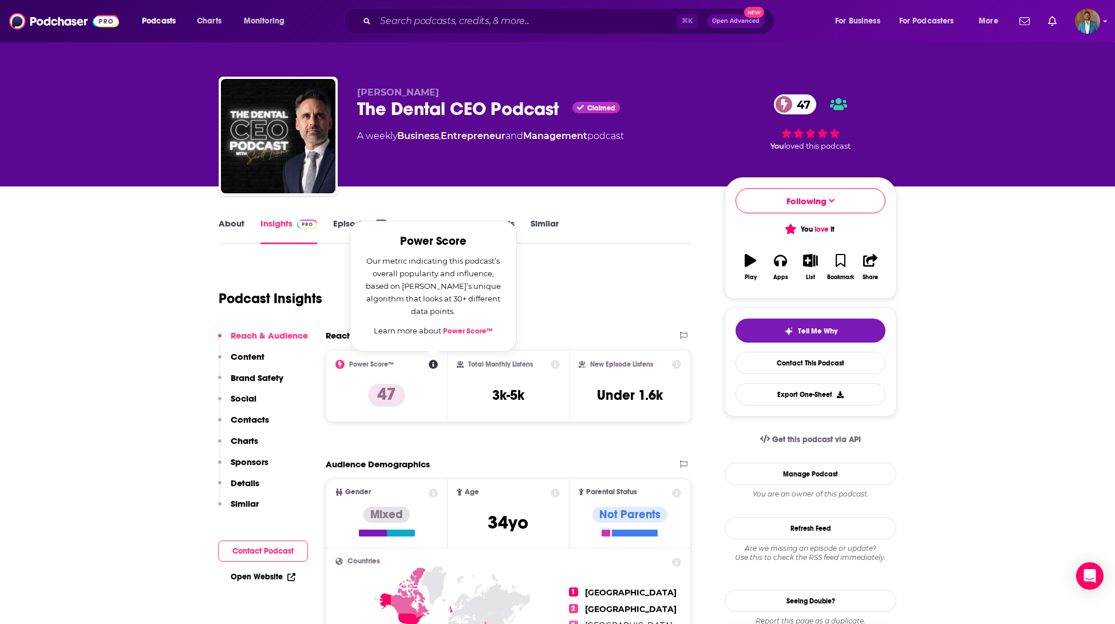
click at [363, 366] on h2 "Power Score™" at bounding box center [371, 364] width 45 height 8
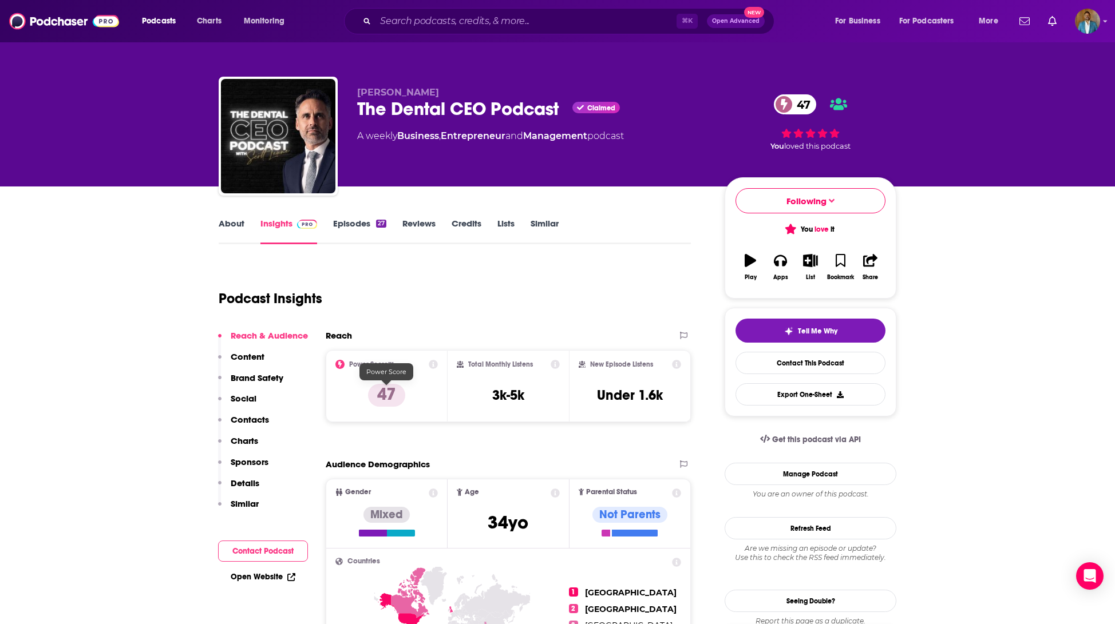
click at [381, 392] on p "47" at bounding box center [386, 395] width 37 height 23
click at [817, 327] on span "Tell Me Why" at bounding box center [817, 331] width 39 height 9
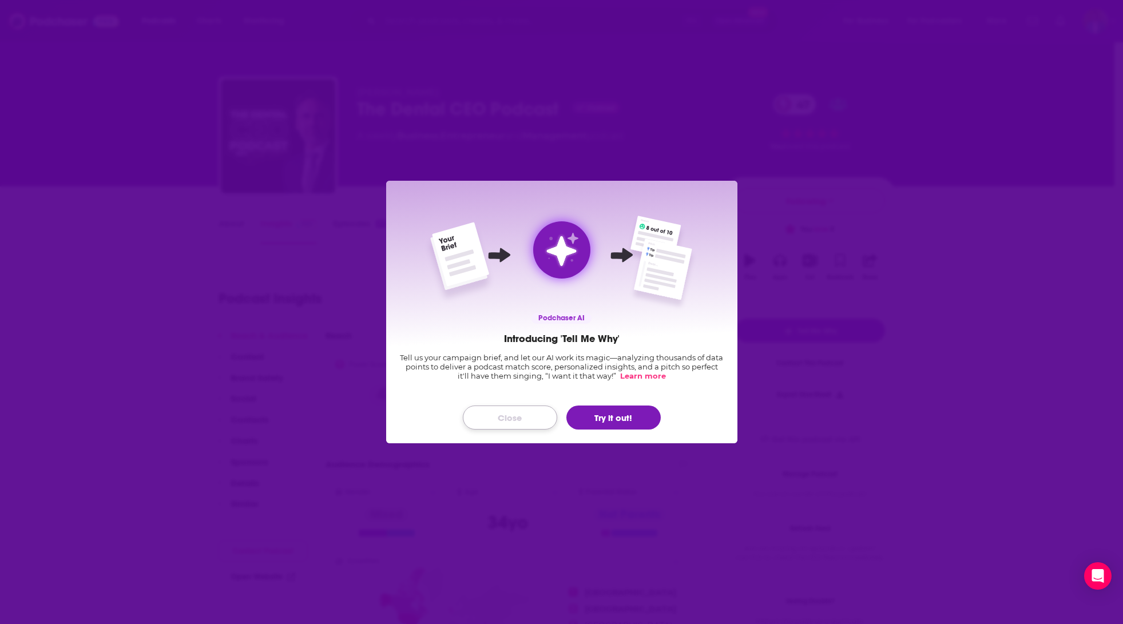
click at [511, 411] on button "Close" at bounding box center [510, 418] width 94 height 24
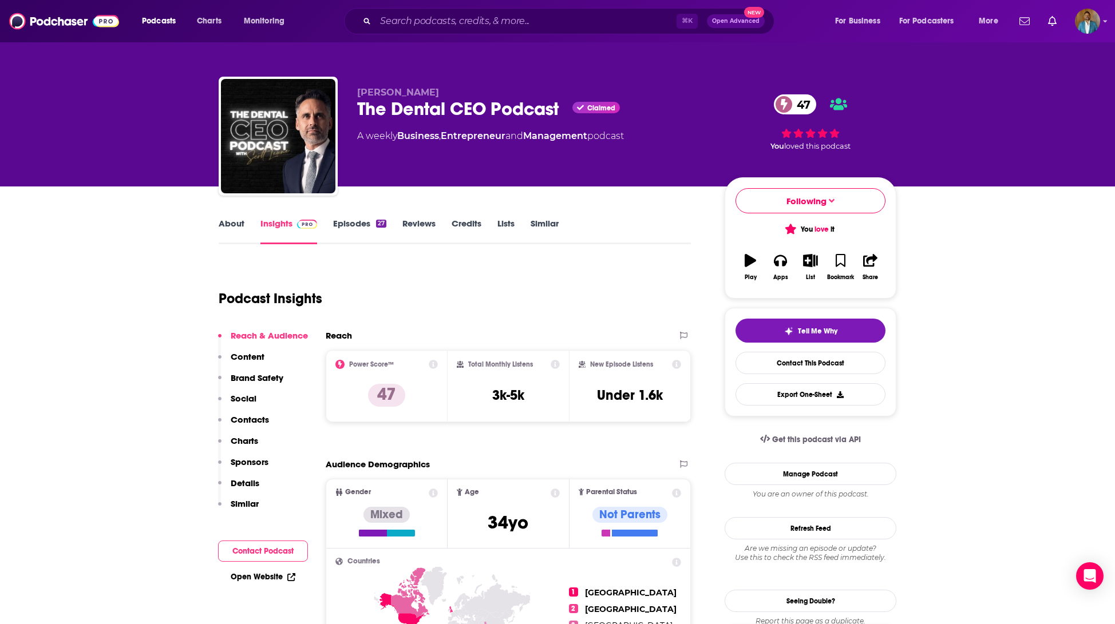
click at [790, 103] on span at bounding box center [784, 104] width 20 height 20
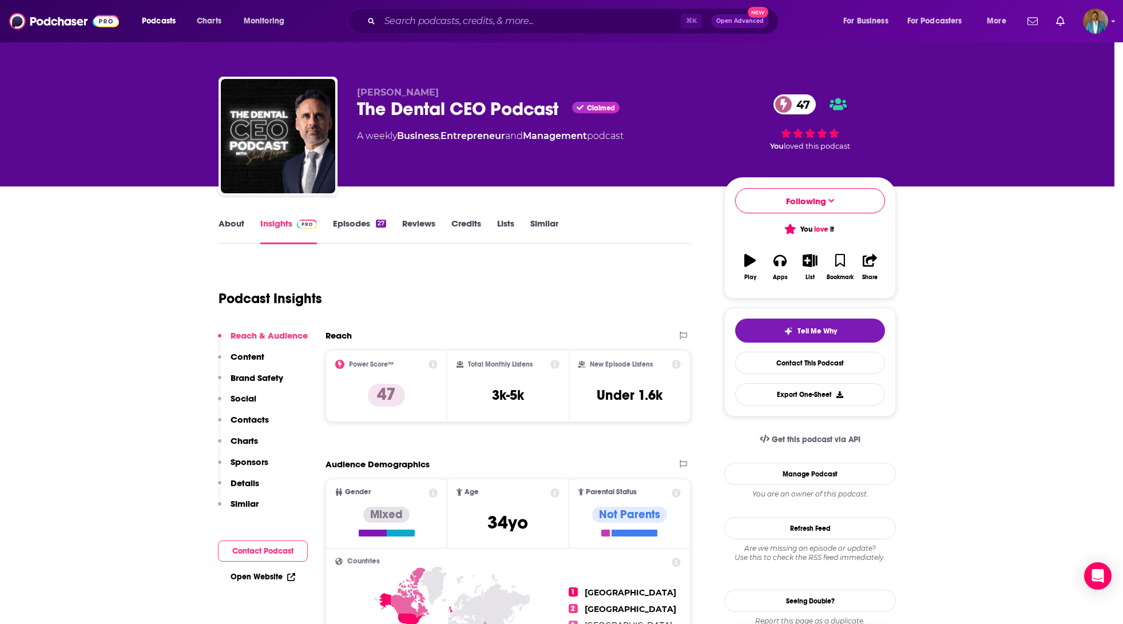
click at [862, 223] on div "The Dental CEO Podcast [PERSON_NAME] 47 Active 5 Add to List " Welcome to the D…" at bounding box center [561, 312] width 1123 height 624
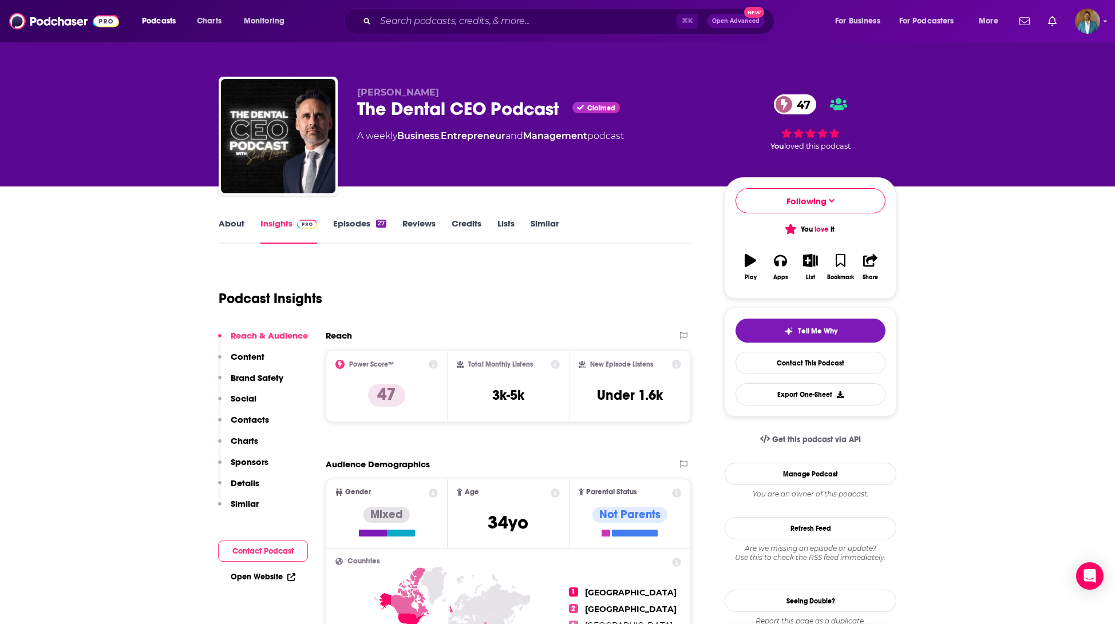
click at [230, 228] on link "About" at bounding box center [232, 231] width 26 height 26
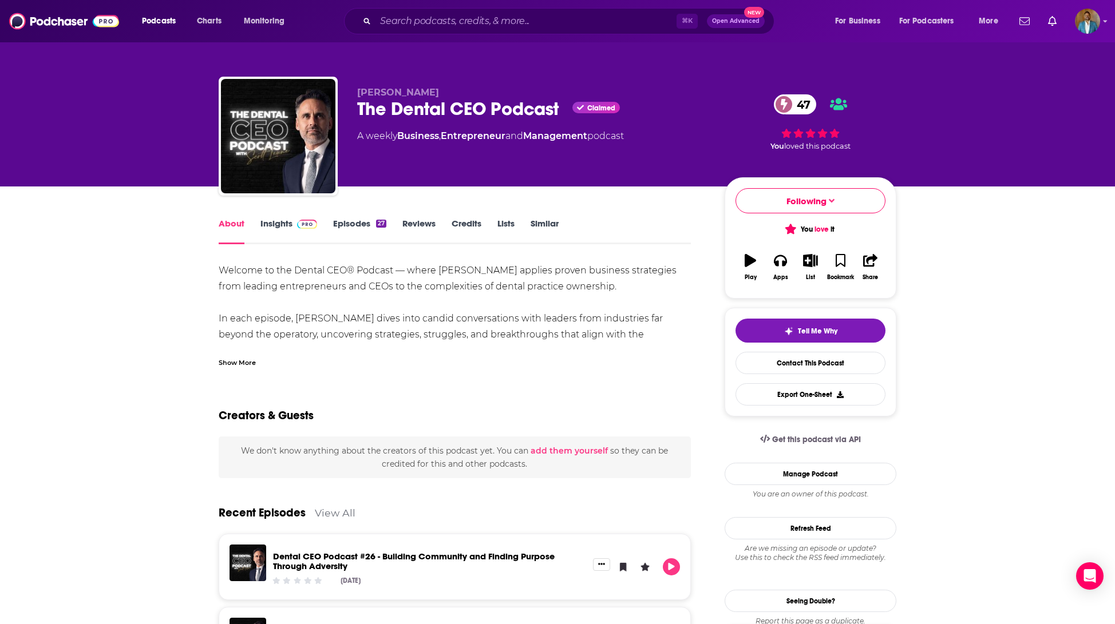
click at [359, 227] on link "Episodes 27" at bounding box center [359, 231] width 53 height 26
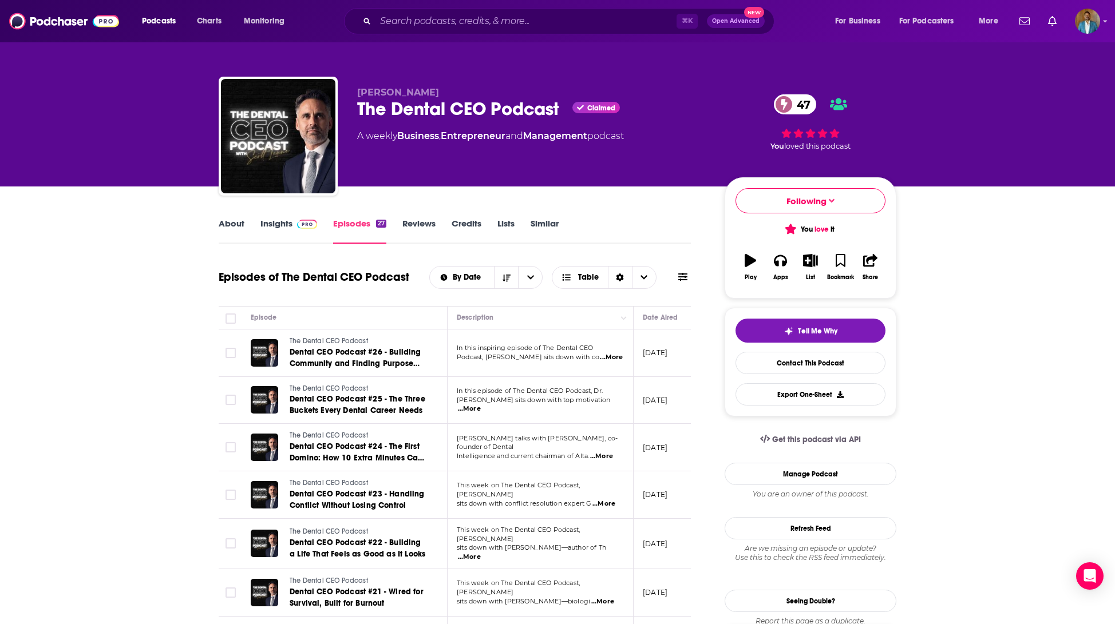
click at [423, 227] on link "Reviews" at bounding box center [418, 231] width 33 height 26
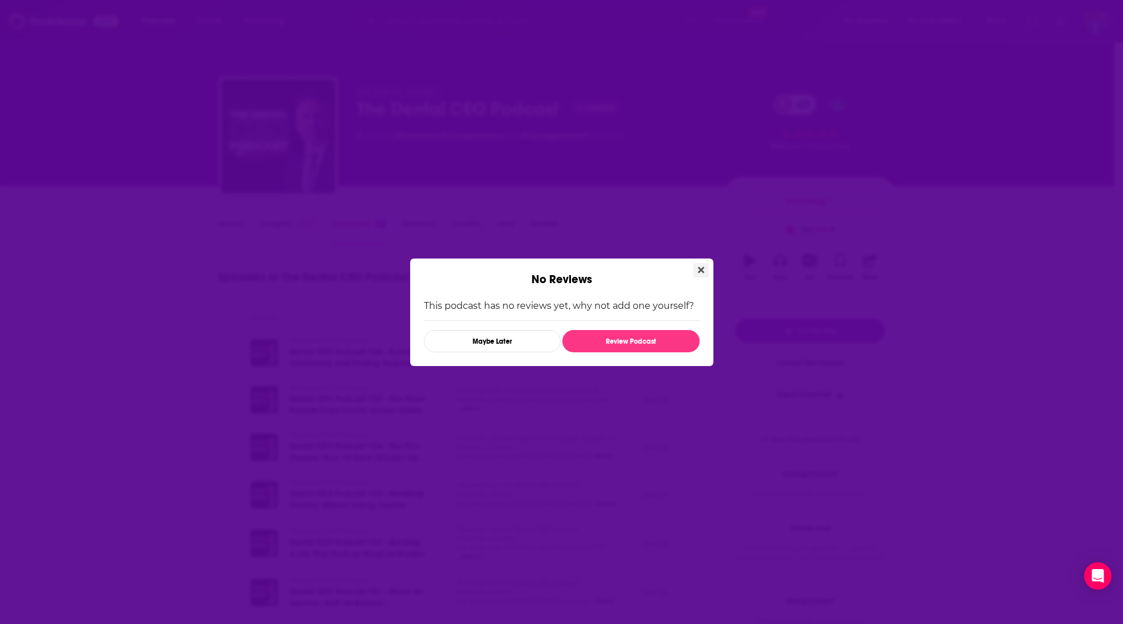
click at [707, 268] on button "Close" at bounding box center [700, 270] width 15 height 14
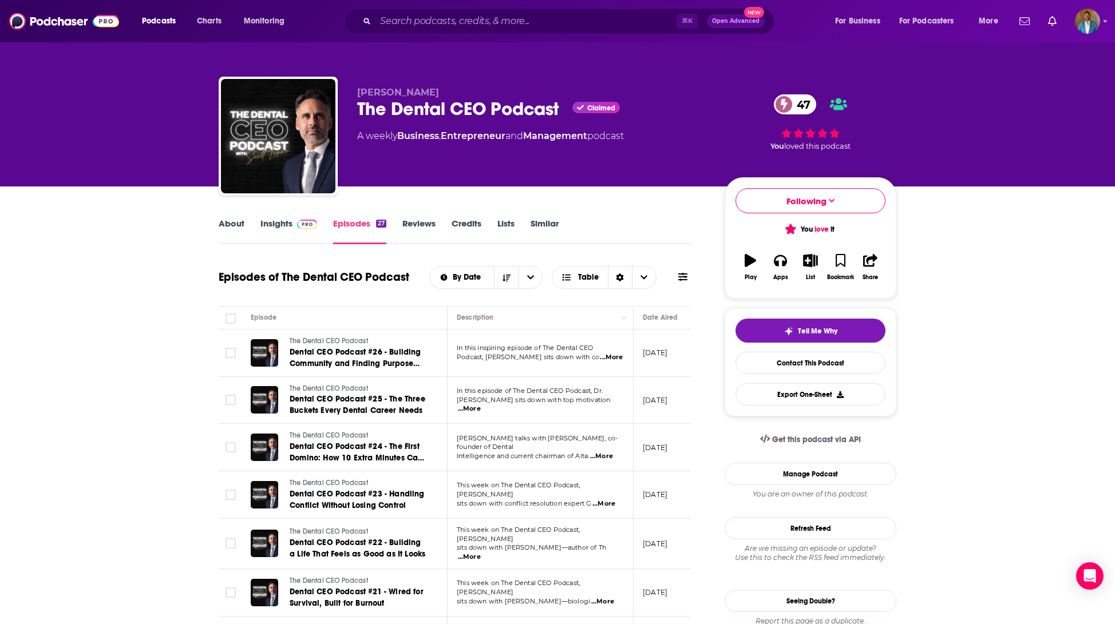
click at [476, 225] on link "Credits" at bounding box center [466, 231] width 30 height 26
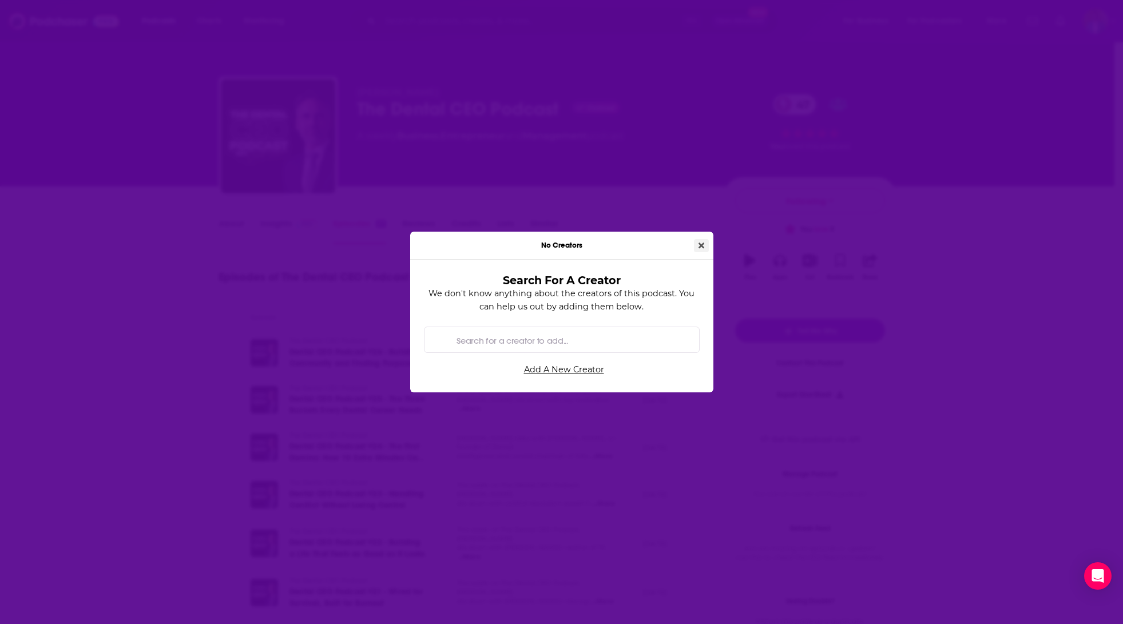
click at [702, 245] on icon "Close" at bounding box center [702, 245] width 6 height 8
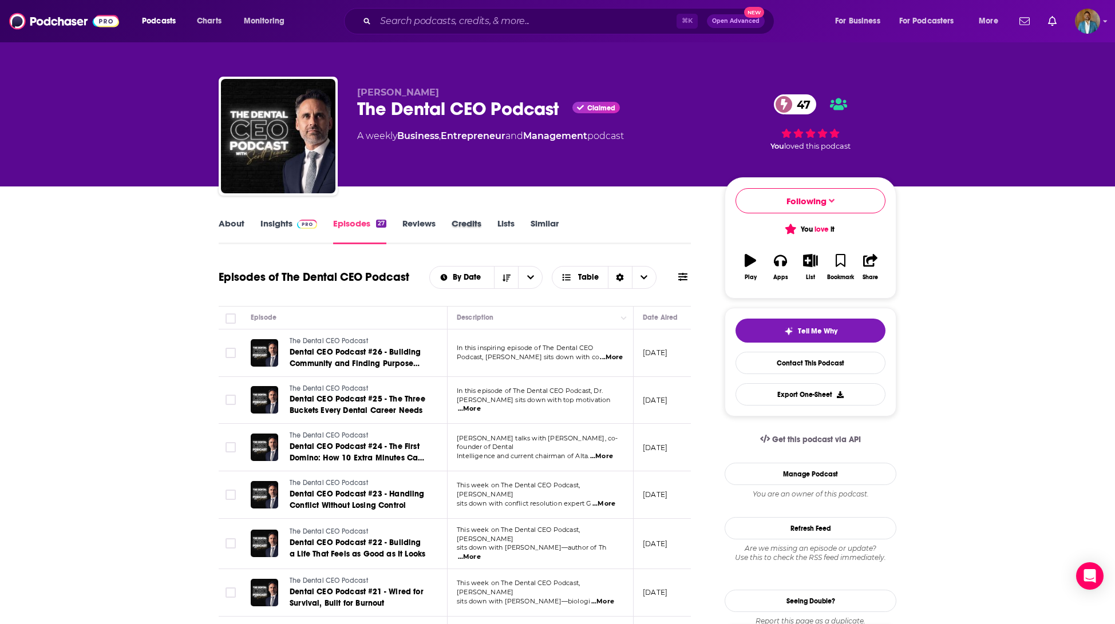
click at [495, 223] on div "Credits" at bounding box center [474, 231] width 46 height 26
click at [503, 224] on link "Lists" at bounding box center [505, 231] width 17 height 26
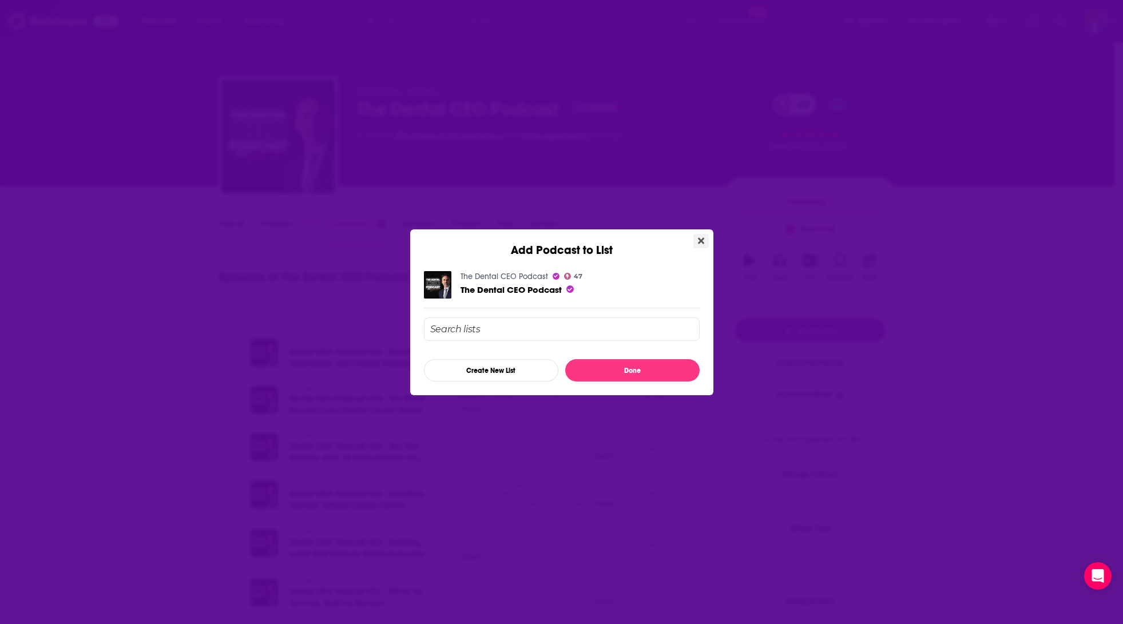
click at [700, 240] on icon "Close" at bounding box center [701, 240] width 6 height 6
